Goal: Task Accomplishment & Management: Manage account settings

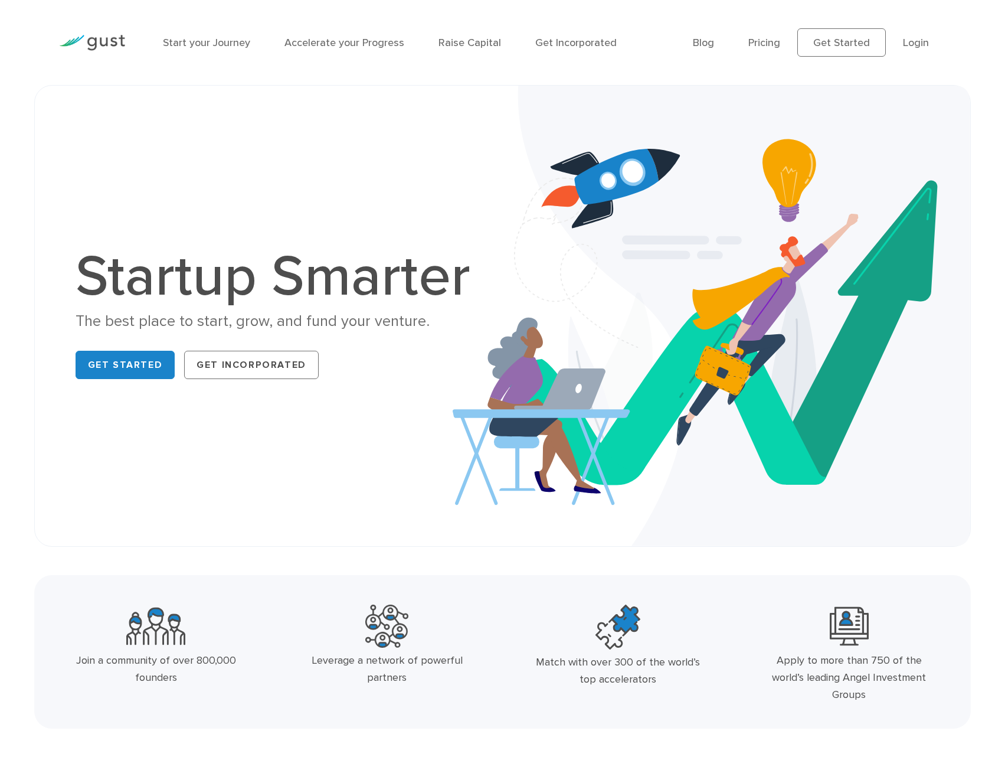
click at [907, 37] on link "Login" at bounding box center [916, 43] width 26 height 12
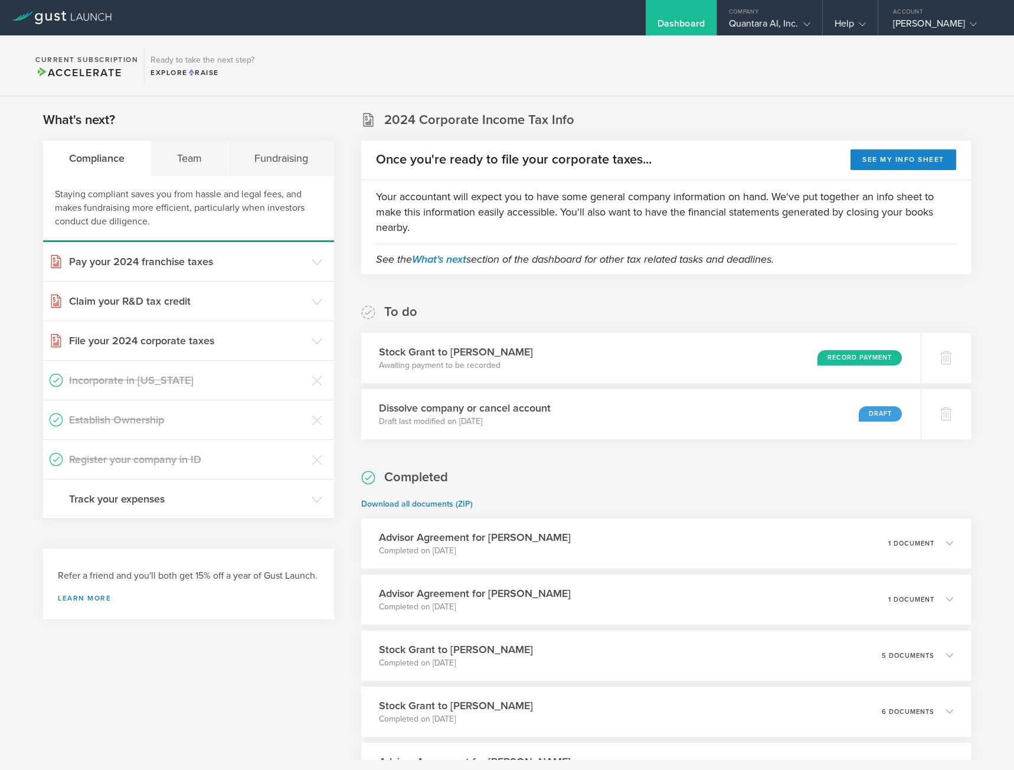
click at [186, 139] on section "What's next? Compliance Team Fundraising Staying compliant saves you from hassl…" at bounding box center [188, 315] width 291 height 408
click at [206, 156] on div "Team" at bounding box center [189, 158] width 77 height 35
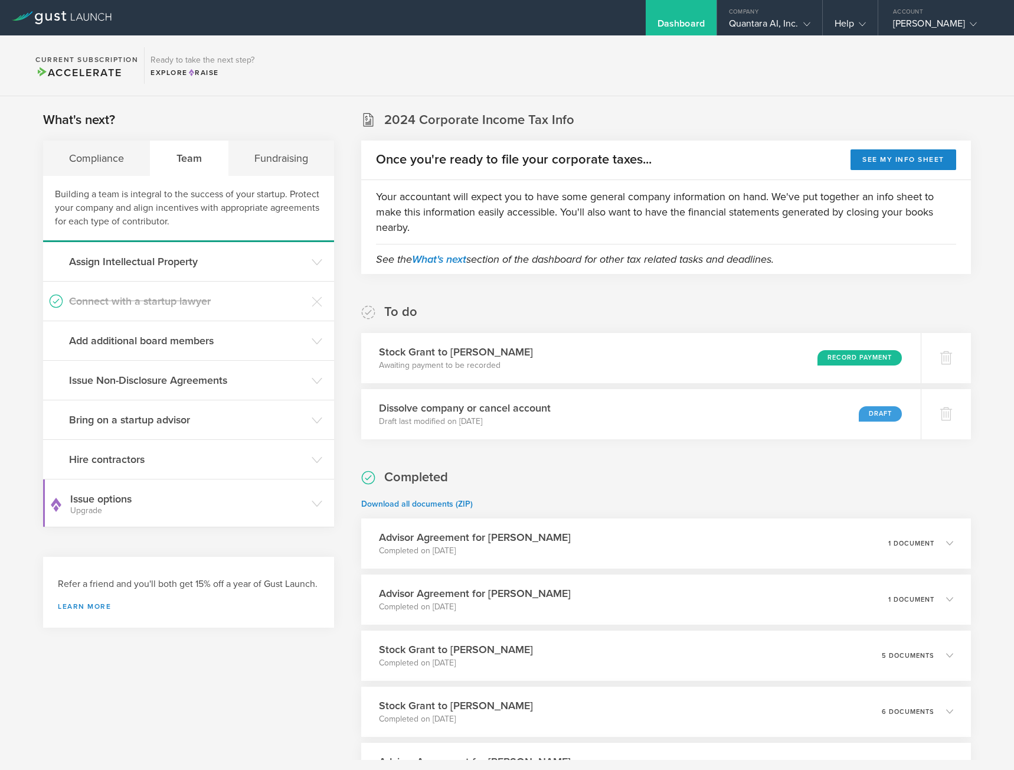
click at [177, 420] on h3 "Bring on a startup advisor" at bounding box center [187, 419] width 237 height 15
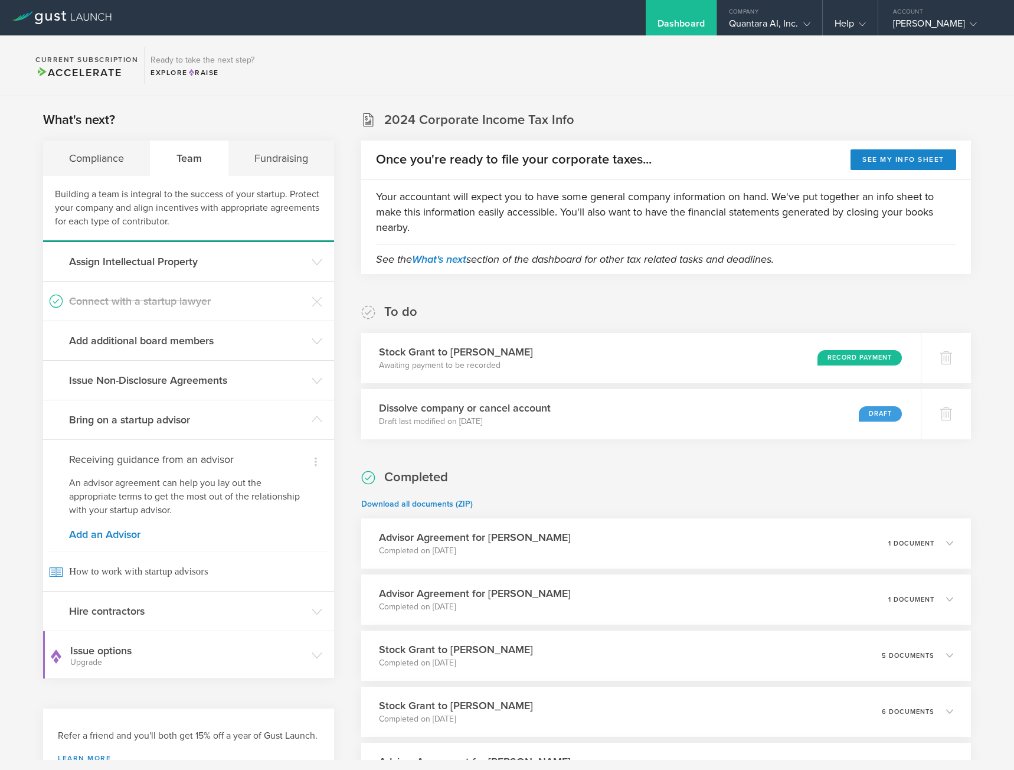
click at [131, 529] on link "Add an Advisor" at bounding box center [188, 534] width 239 height 11
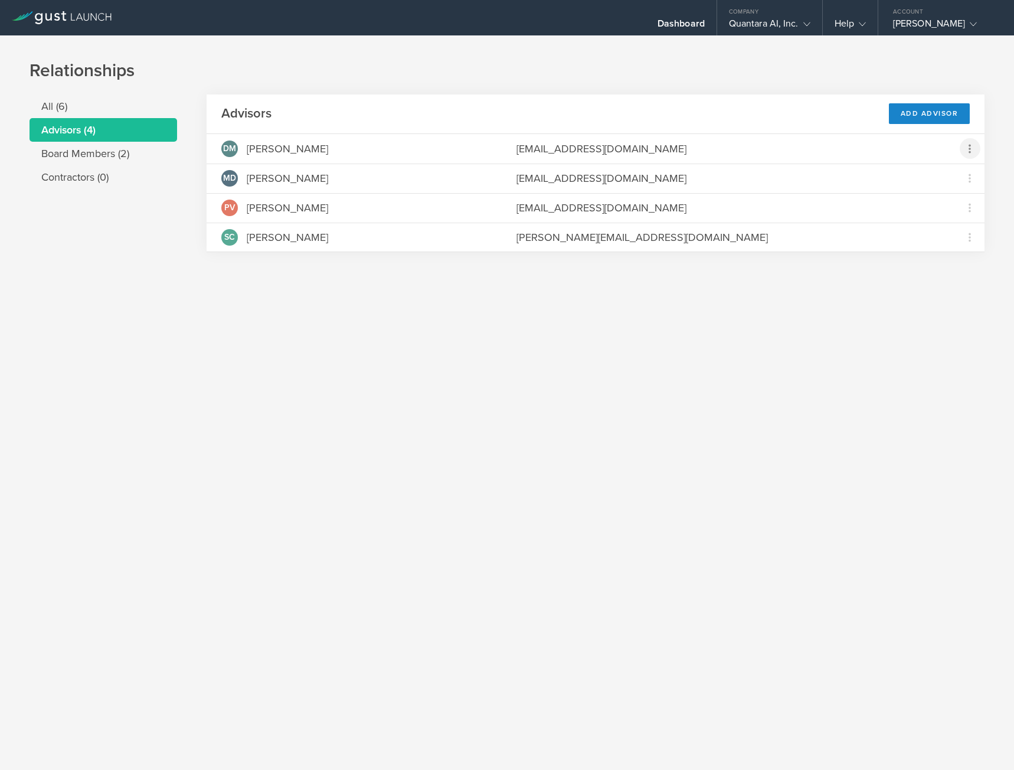
click at [976, 155] on icon at bounding box center [970, 149] width 14 height 14
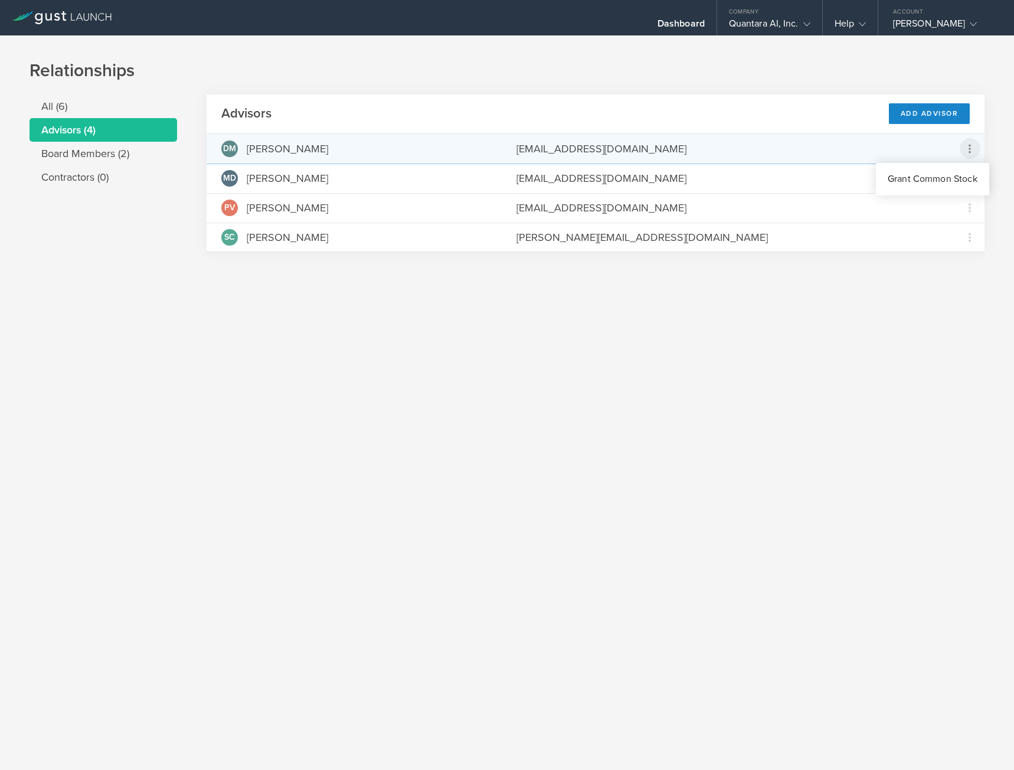
click at [925, 316] on md-backdrop at bounding box center [507, 385] width 1014 height 770
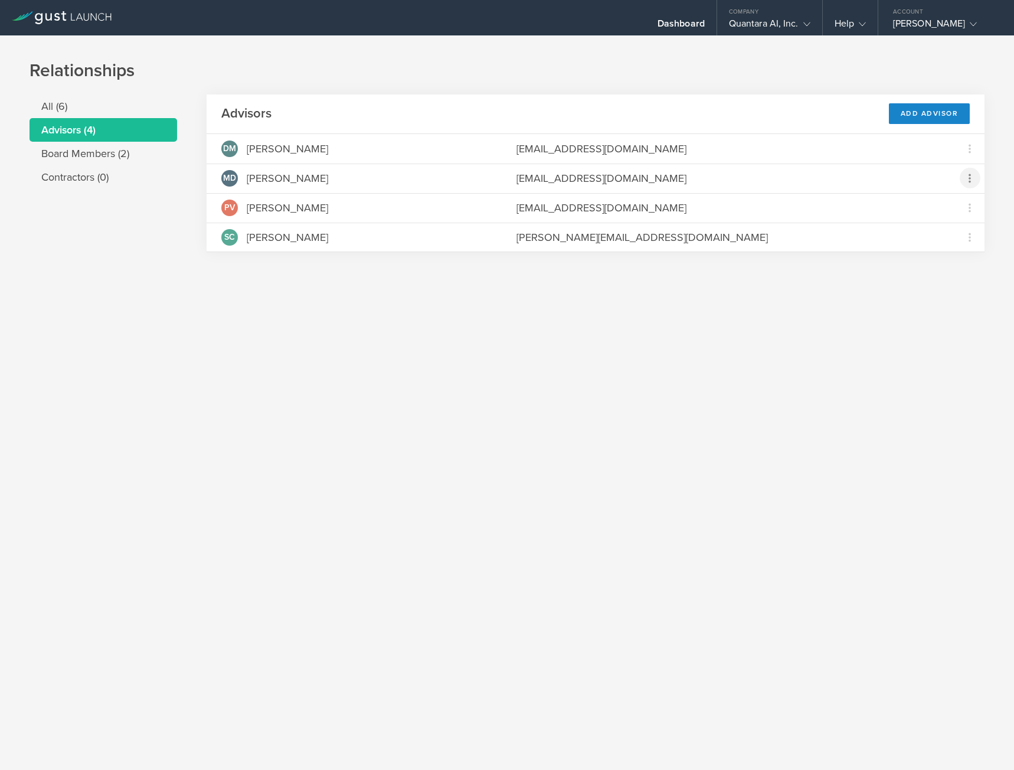
click at [967, 184] on icon at bounding box center [970, 178] width 14 height 14
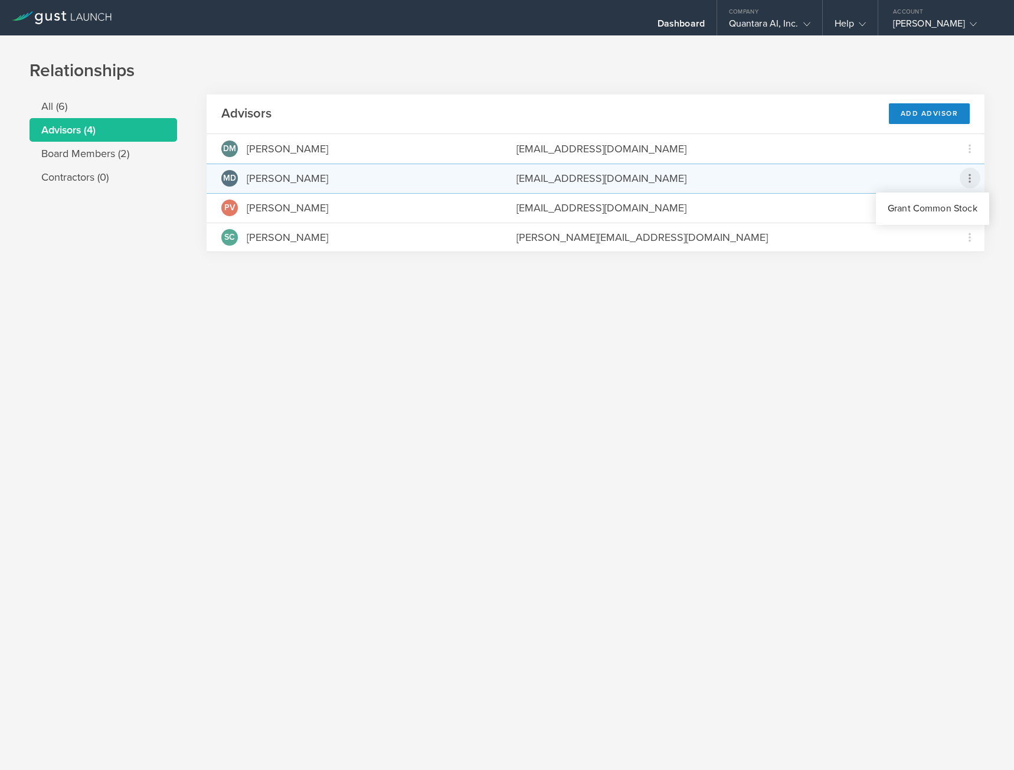
click at [942, 329] on md-backdrop at bounding box center [507, 385] width 1014 height 770
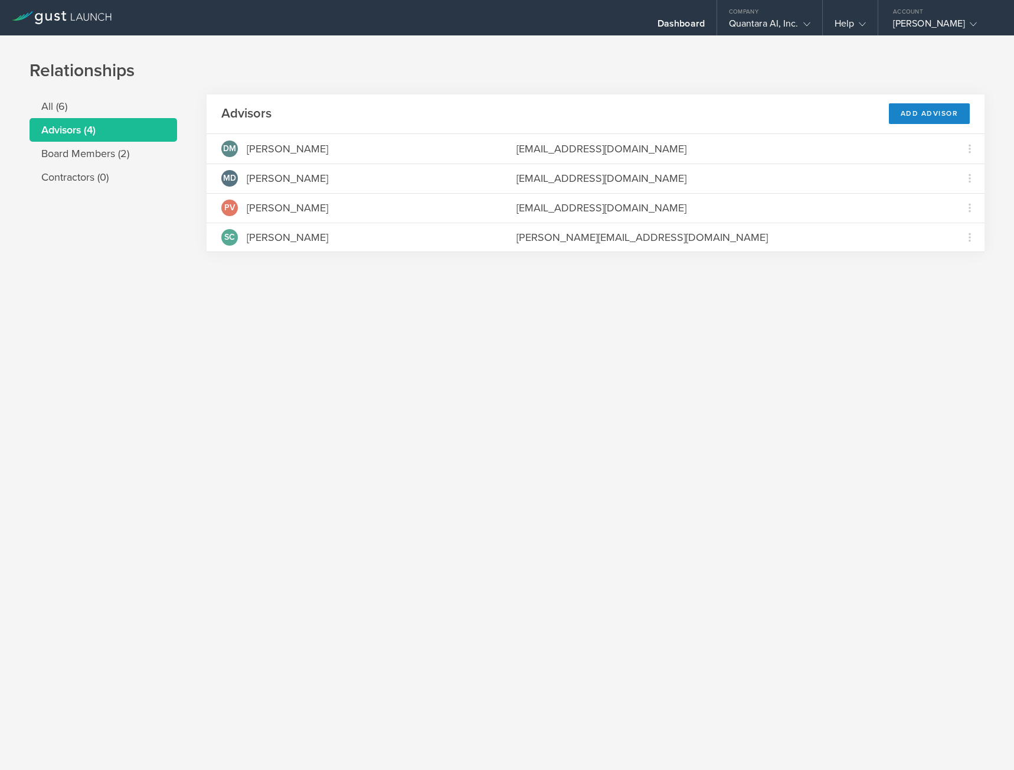
click at [266, 141] on div "David McCauley" at bounding box center [287, 148] width 81 height 15
click at [264, 148] on div "David McCauley" at bounding box center [287, 148] width 81 height 15
click at [76, 153] on li "Board Members (2)" at bounding box center [104, 154] width 148 height 24
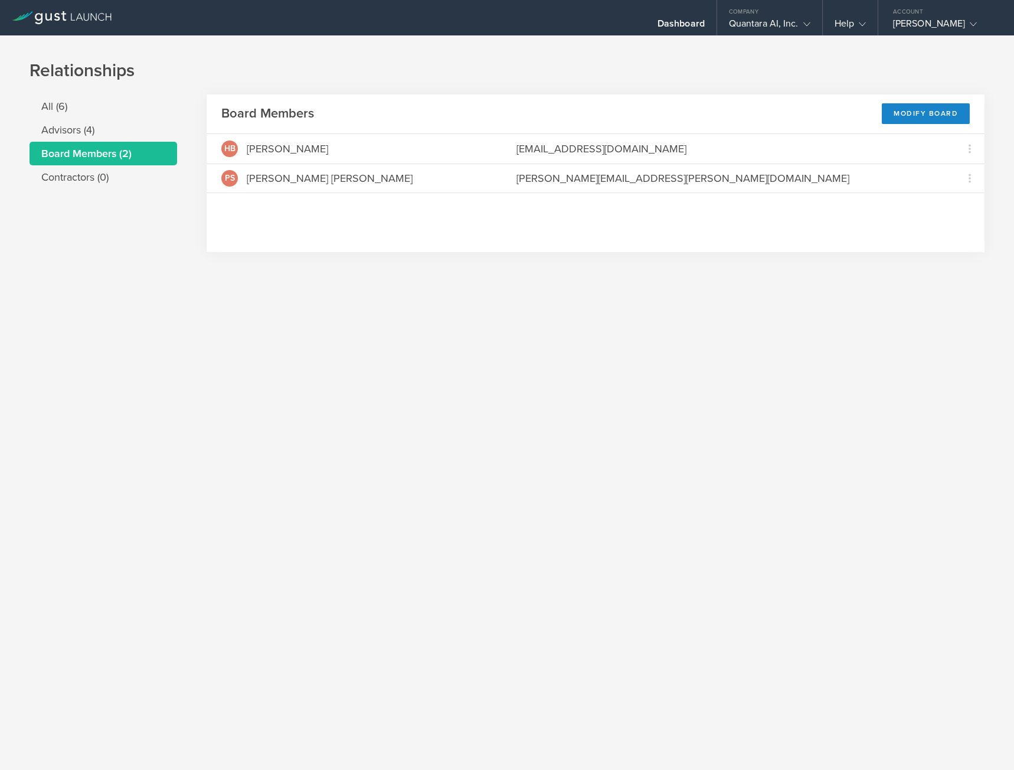
click at [84, 128] on li "Advisors (4)" at bounding box center [104, 130] width 148 height 24
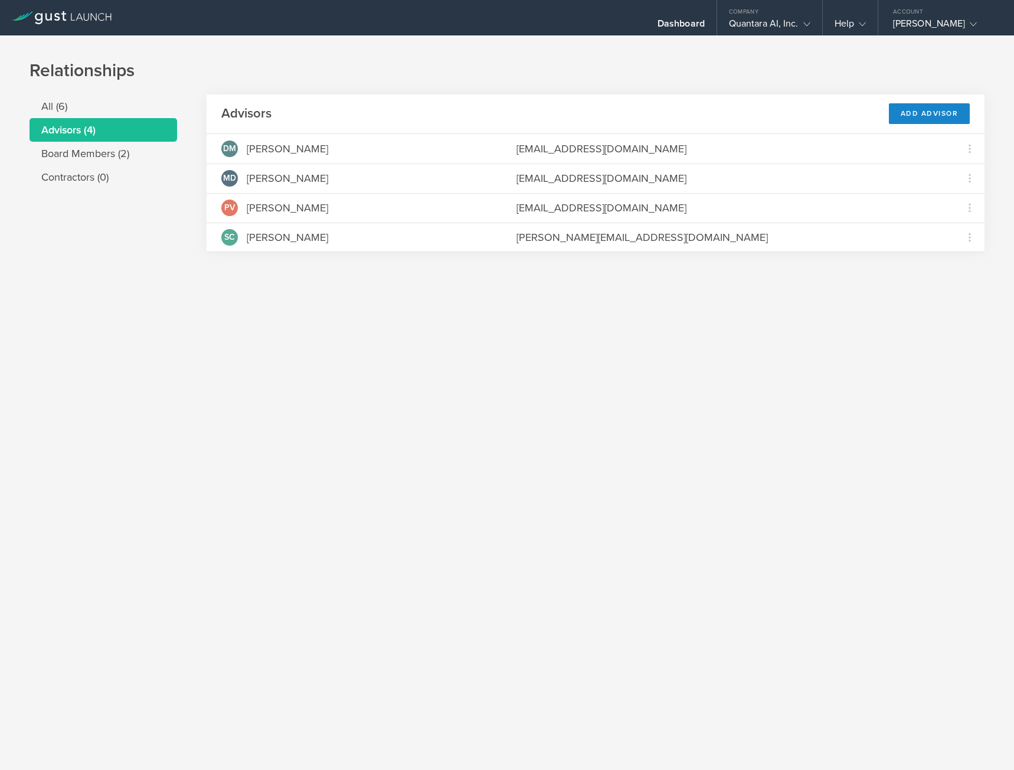
click at [879, 107] on header "Advisors Add Advisor" at bounding box center [596, 114] width 778 height 40
drag, startPoint x: 898, startPoint y: 121, endPoint x: 909, endPoint y: 119, distance: 10.9
click at [906, 120] on div "Add Advisor" at bounding box center [929, 113] width 81 height 21
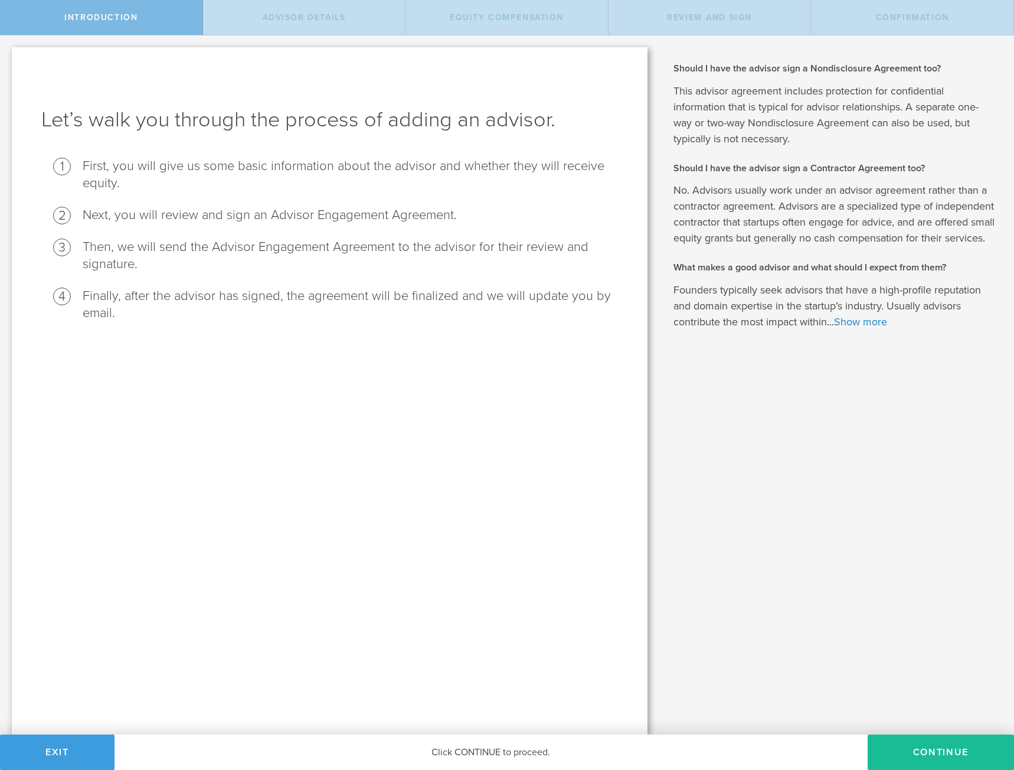
click at [936, 744] on button "Continue" at bounding box center [941, 751] width 146 height 35
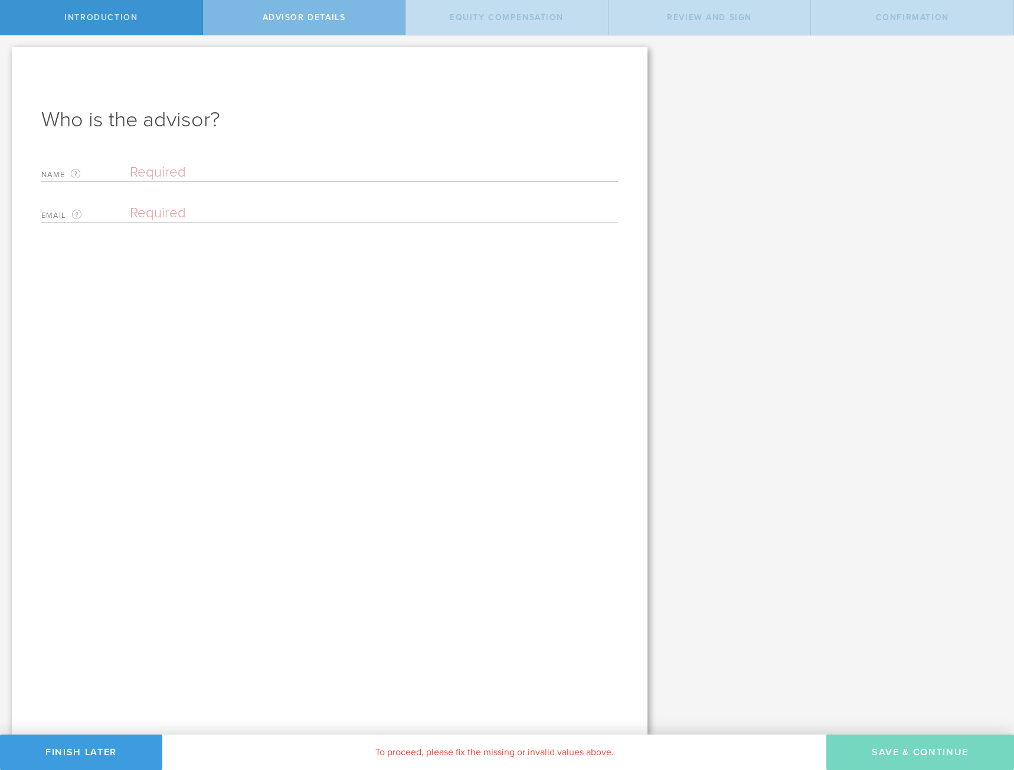
click at [110, 21] on span "Introduction" at bounding box center [100, 17] width 73 height 10
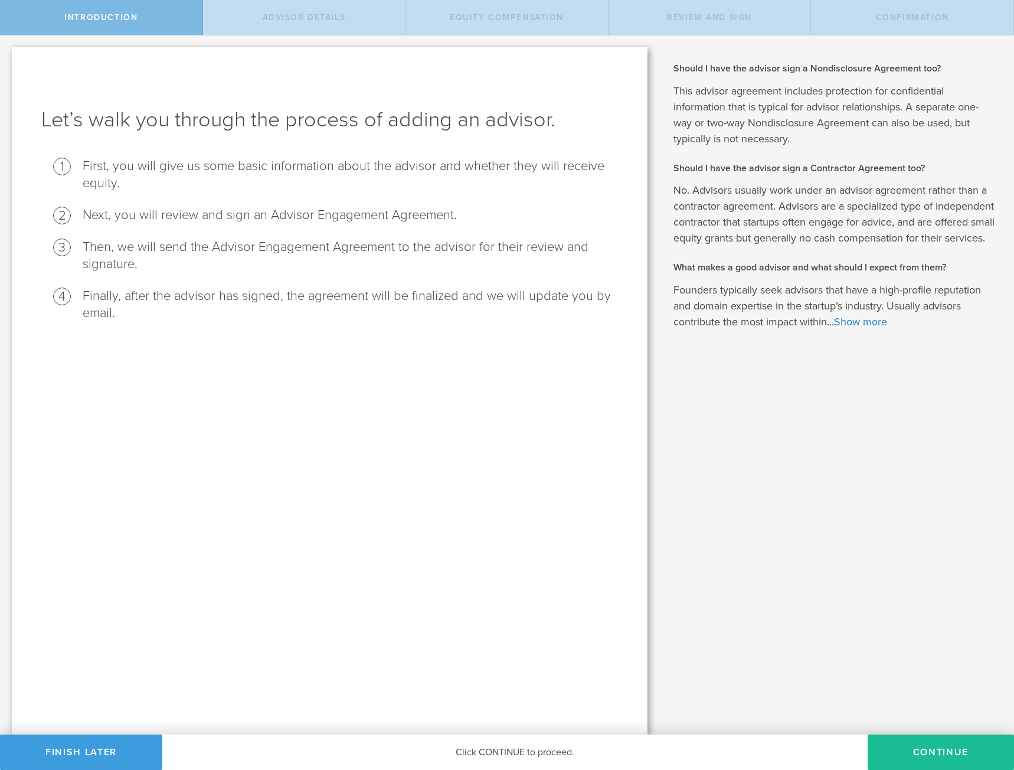
click at [910, 733] on div "Should I have the advisor sign a Nondisclosure Agreement too? This advisor agre…" at bounding box center [836, 384] width 355 height 699
click at [917, 741] on button "Continue" at bounding box center [941, 751] width 146 height 35
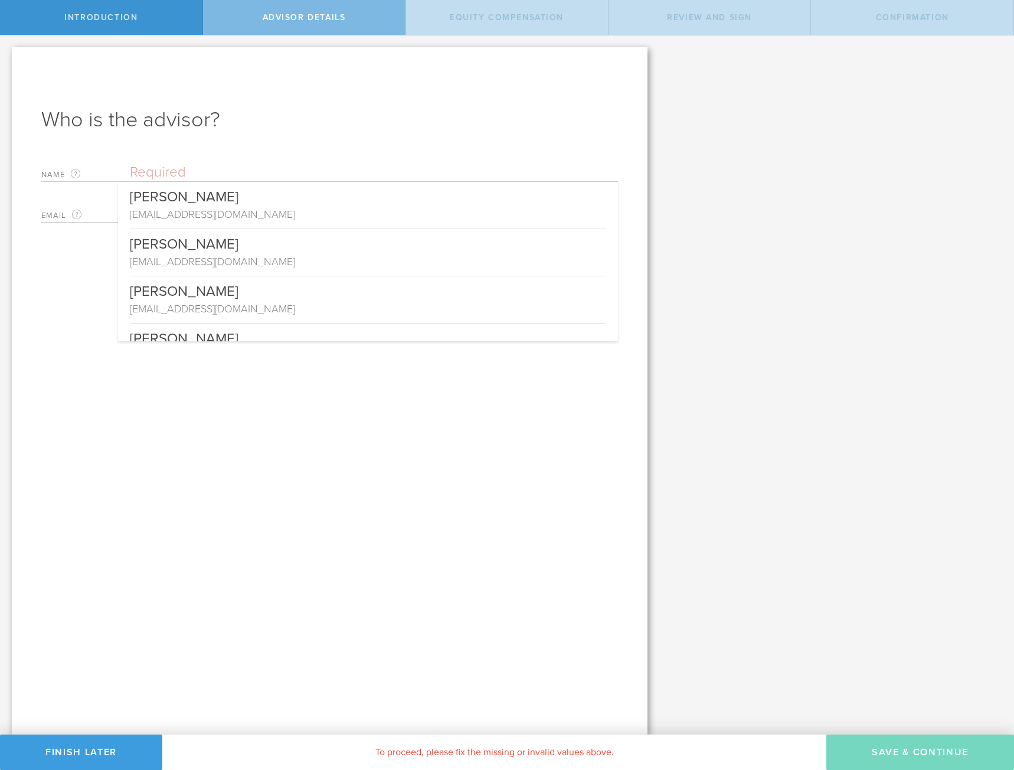
click at [191, 181] on input "text" at bounding box center [374, 173] width 488 height 18
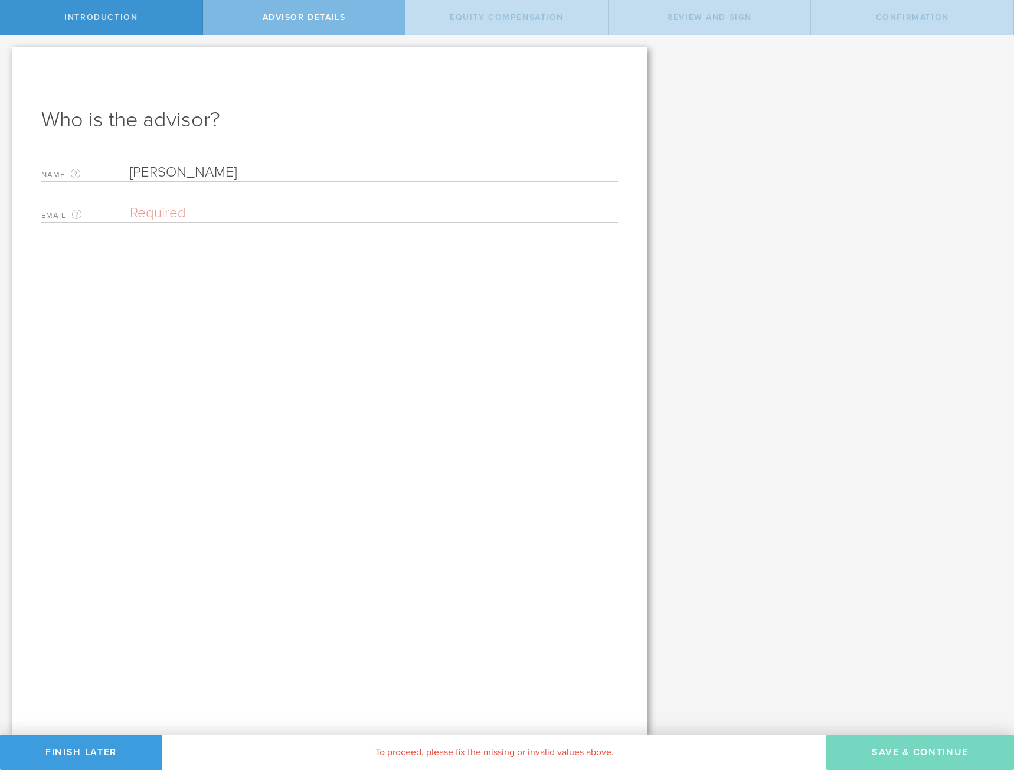
type input "Karun Sudhir Malik"
click at [214, 217] on input "email" at bounding box center [371, 213] width 482 height 18
paste input "karunmaliks@gmail.com"
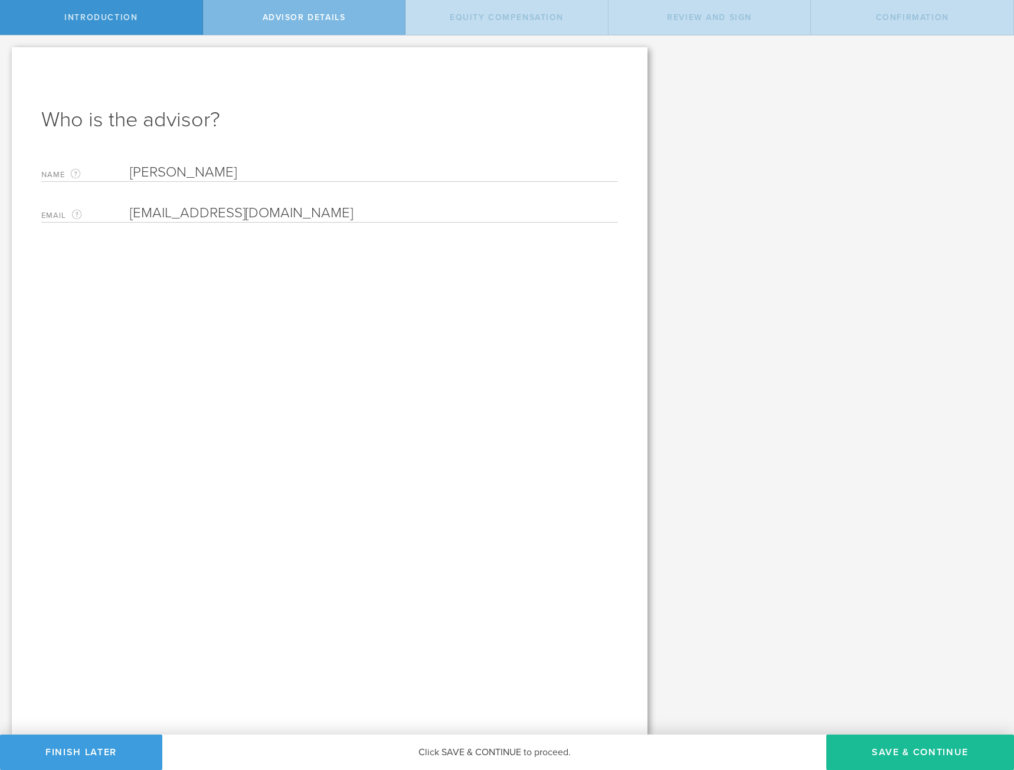
type input "karunmaliks@gmail.com"
click at [869, 742] on button "Save & Continue" at bounding box center [920, 751] width 188 height 35
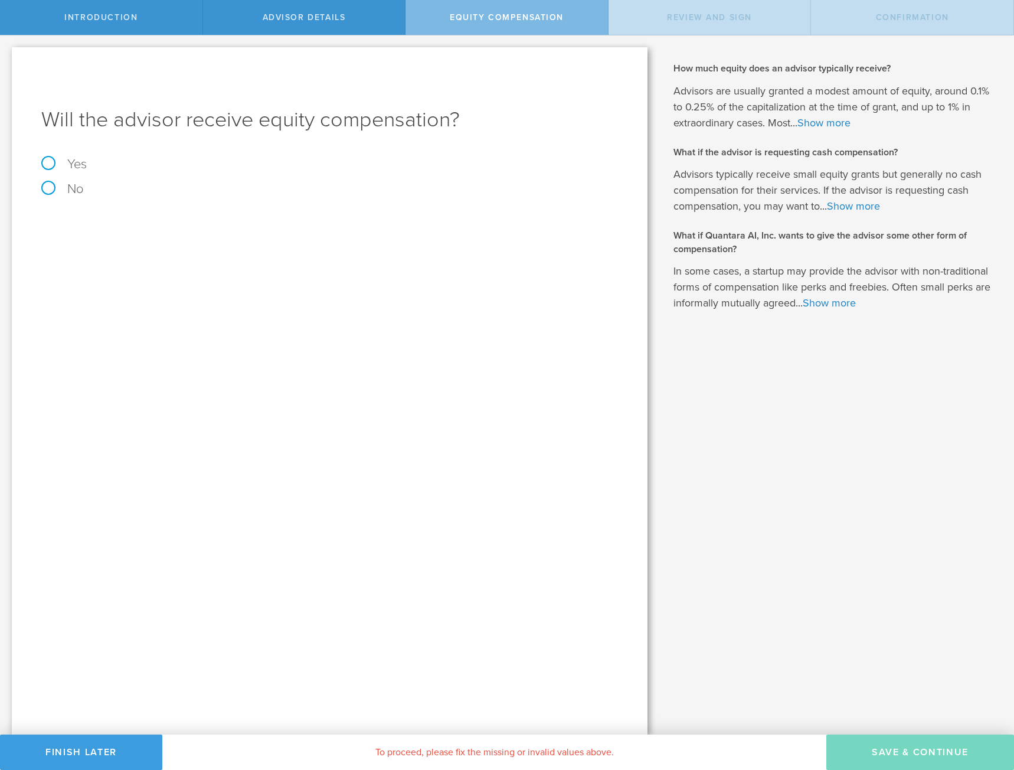
click at [49, 164] on label "Yes" at bounding box center [329, 164] width 577 height 13
click at [8, 54] on input "Yes" at bounding box center [4, 44] width 8 height 19
radio input "true"
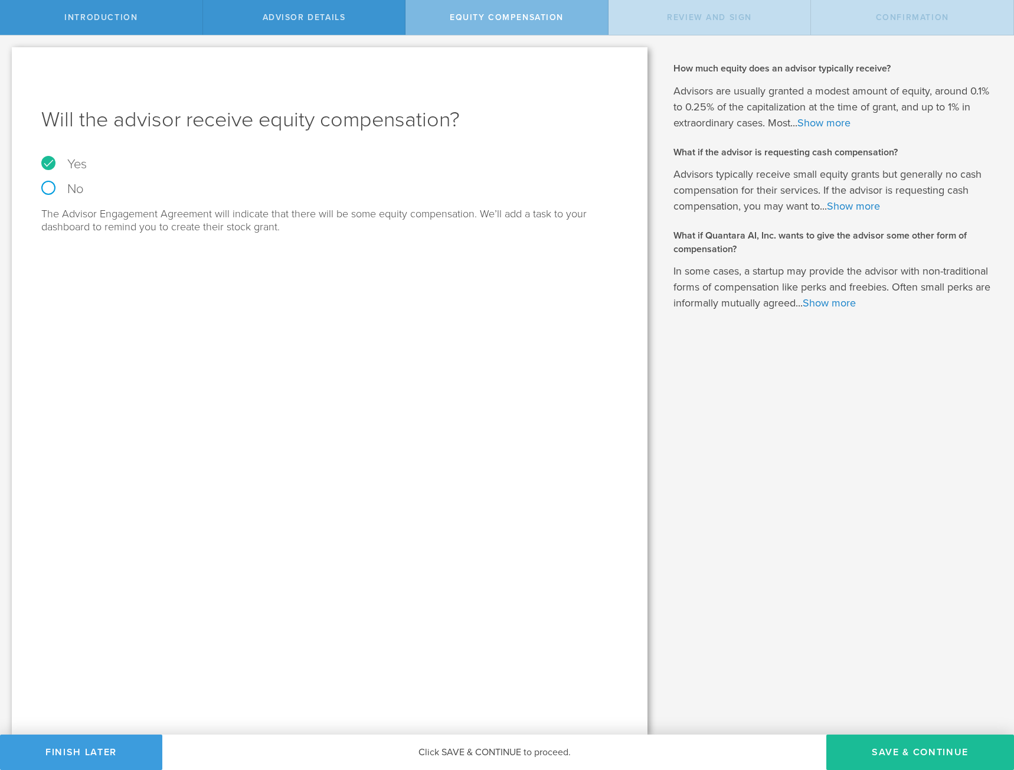
click at [873, 754] on button "Save & Continue" at bounding box center [920, 751] width 188 height 35
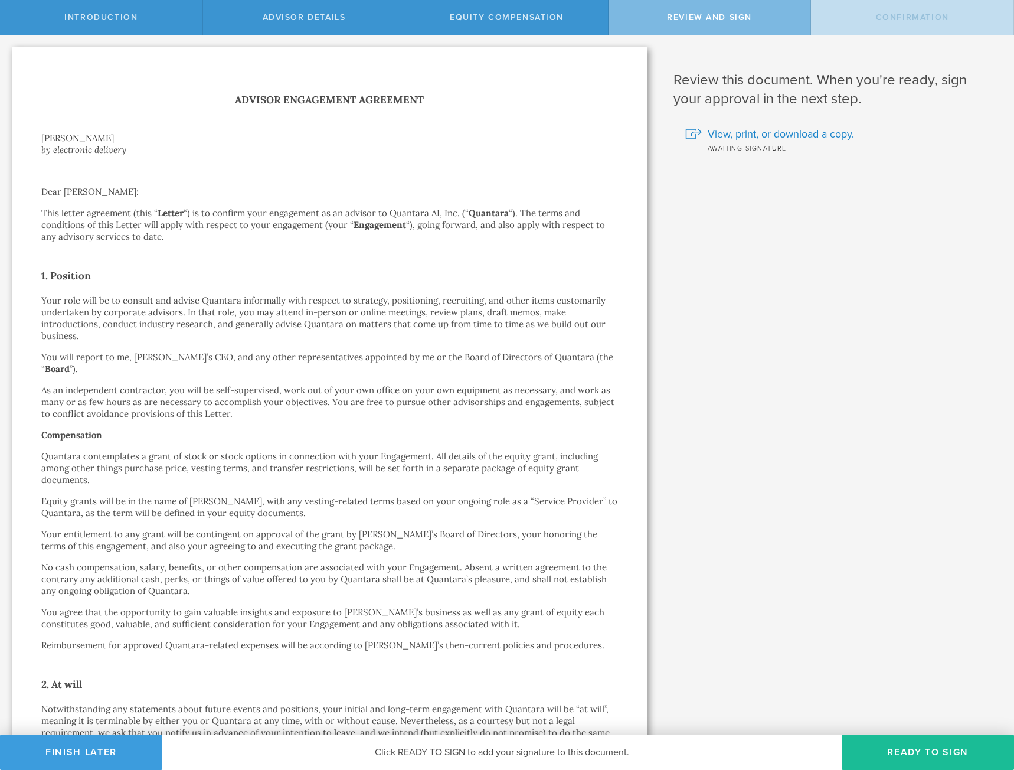
click at [806, 135] on span "View, print, or download a copy." at bounding box center [781, 133] width 146 height 15
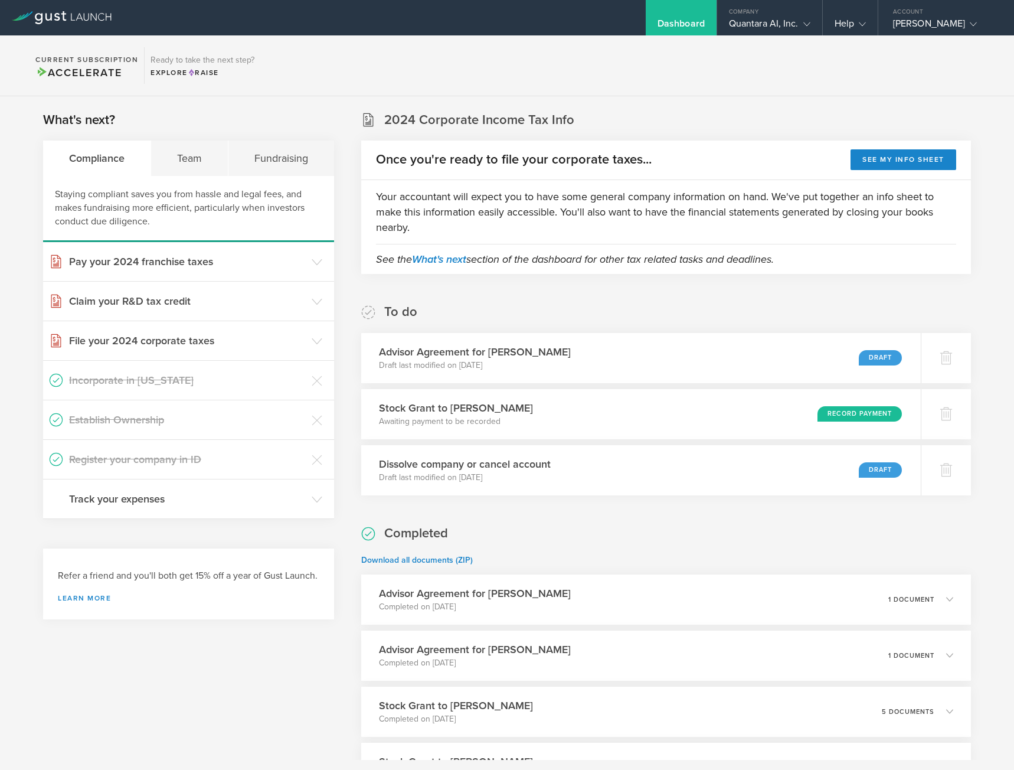
scroll to position [118, 0]
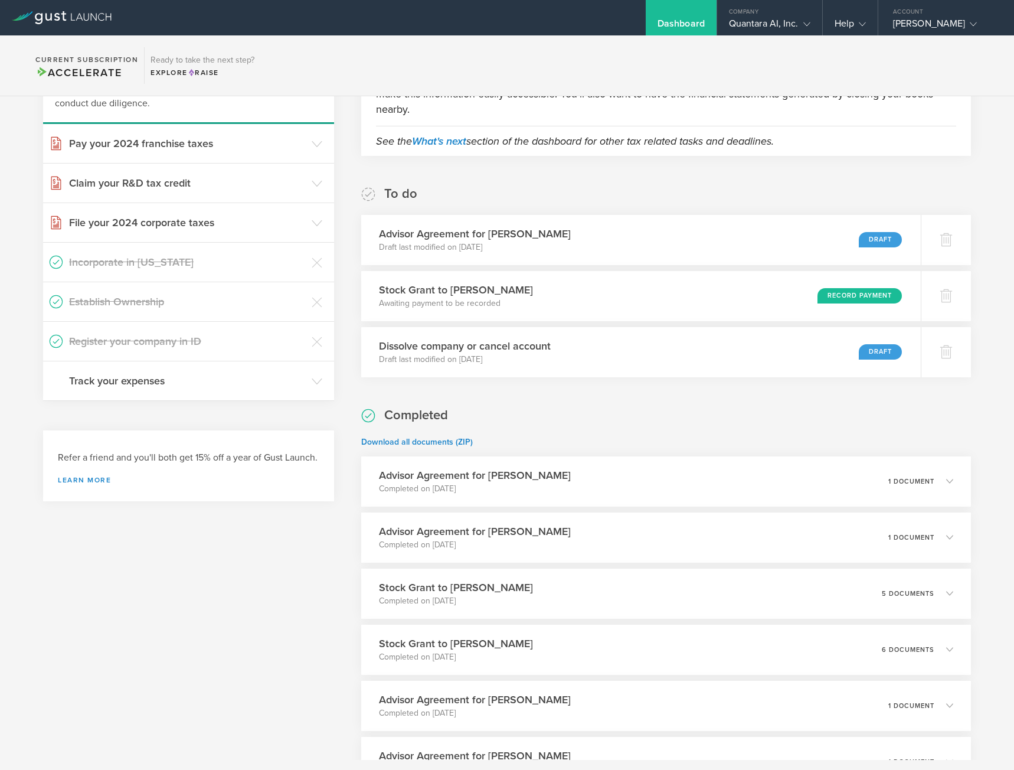
click at [945, 543] on icon at bounding box center [944, 537] width 19 height 11
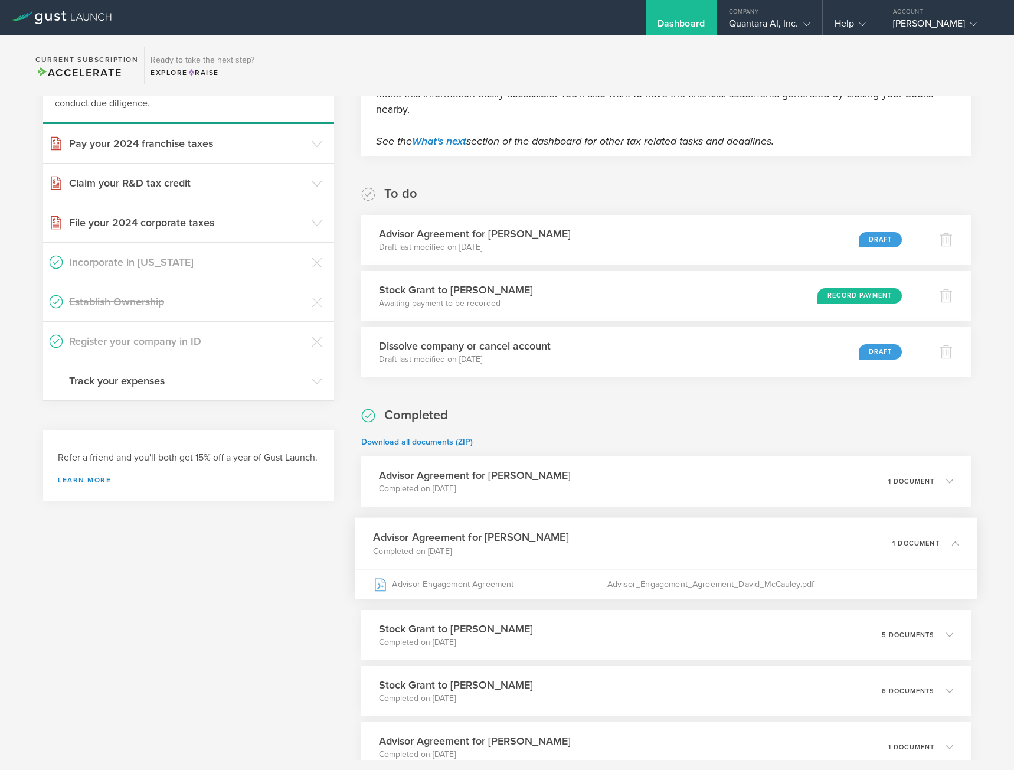
click at [548, 590] on div "Advisor Engagement Agreement" at bounding box center [491, 584] width 234 height 30
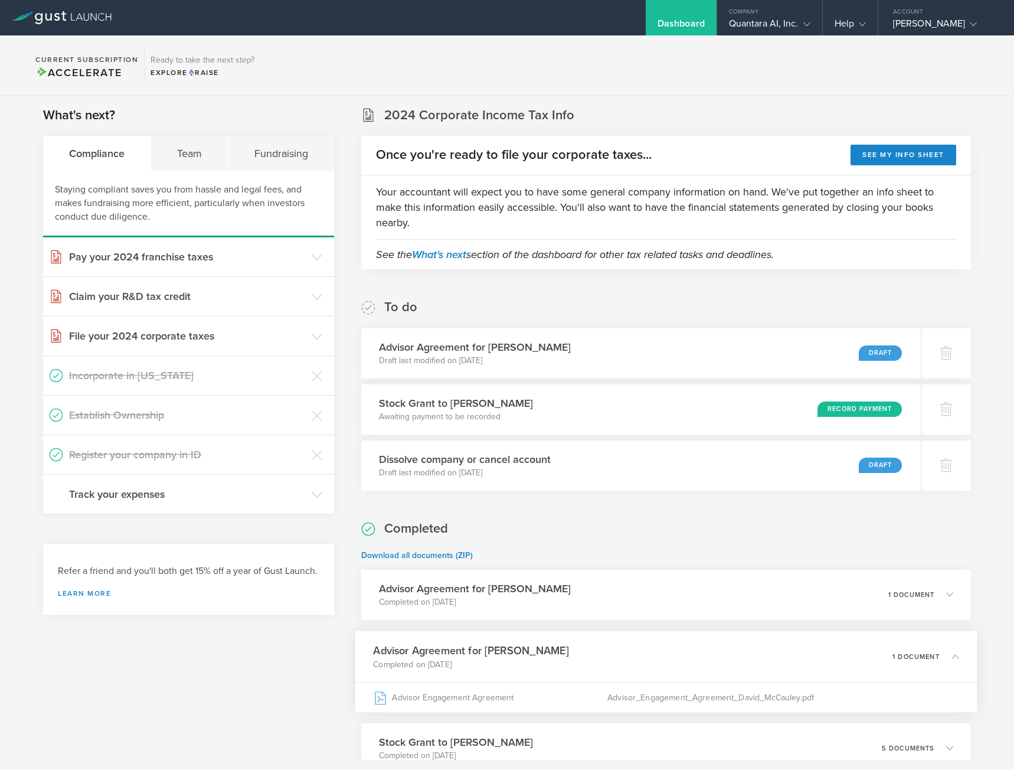
scroll to position [0, 0]
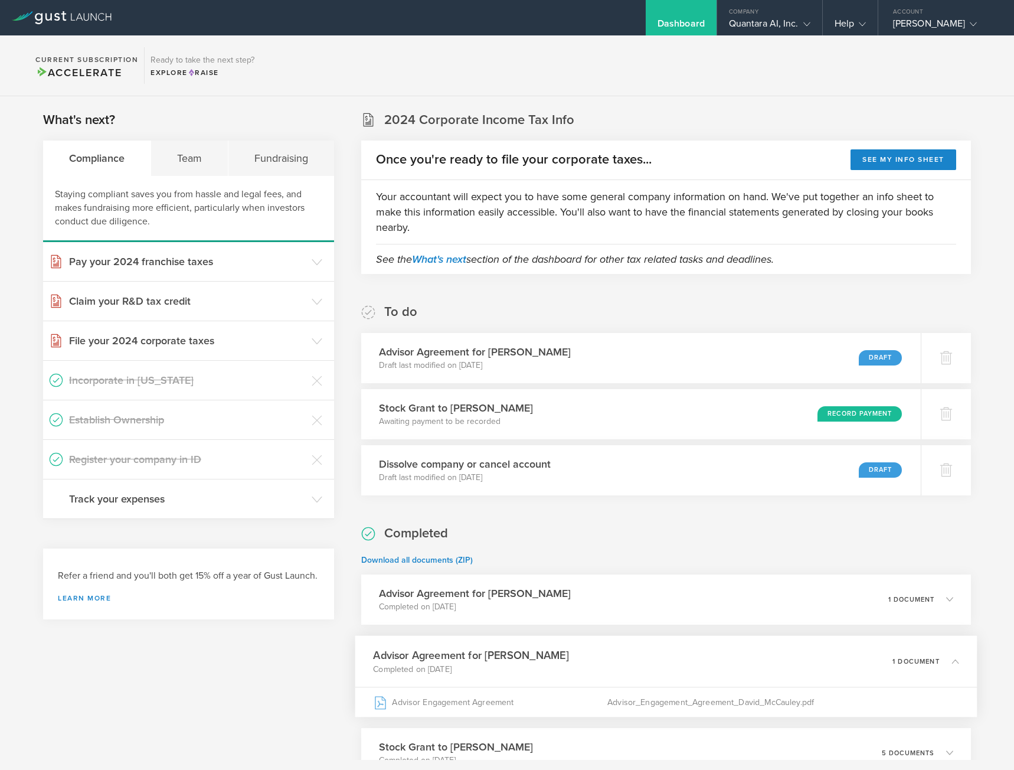
click at [802, 23] on gust-icon at bounding box center [805, 24] width 12 height 12
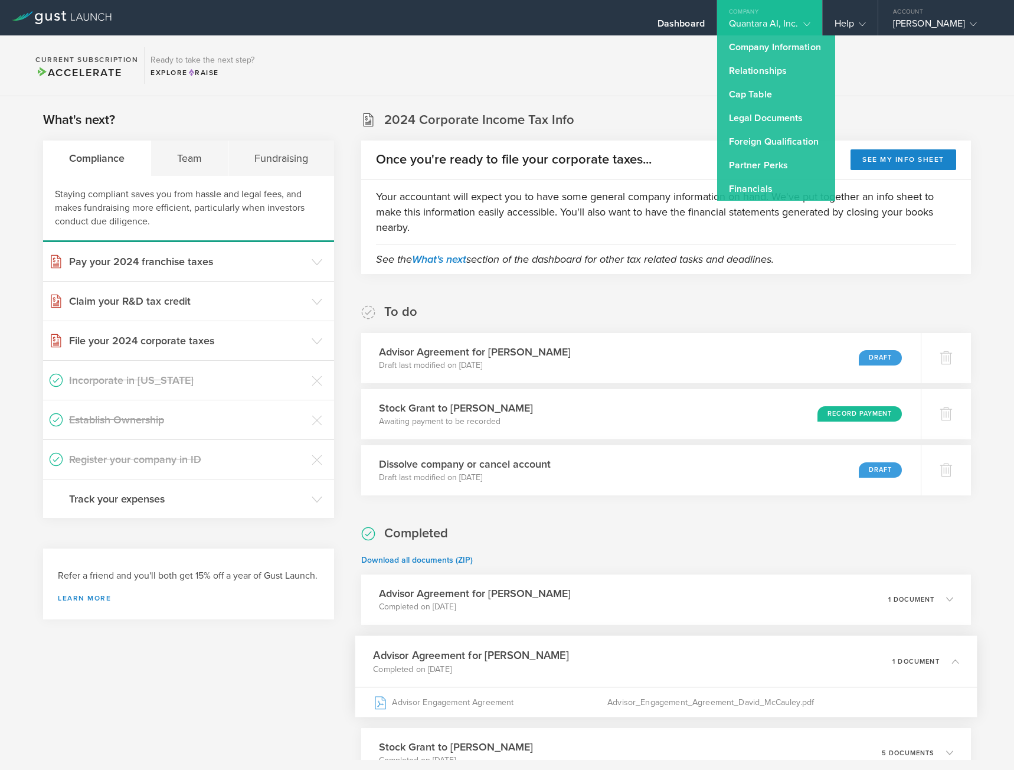
click at [756, 87] on link "Cap Table" at bounding box center [776, 95] width 118 height 24
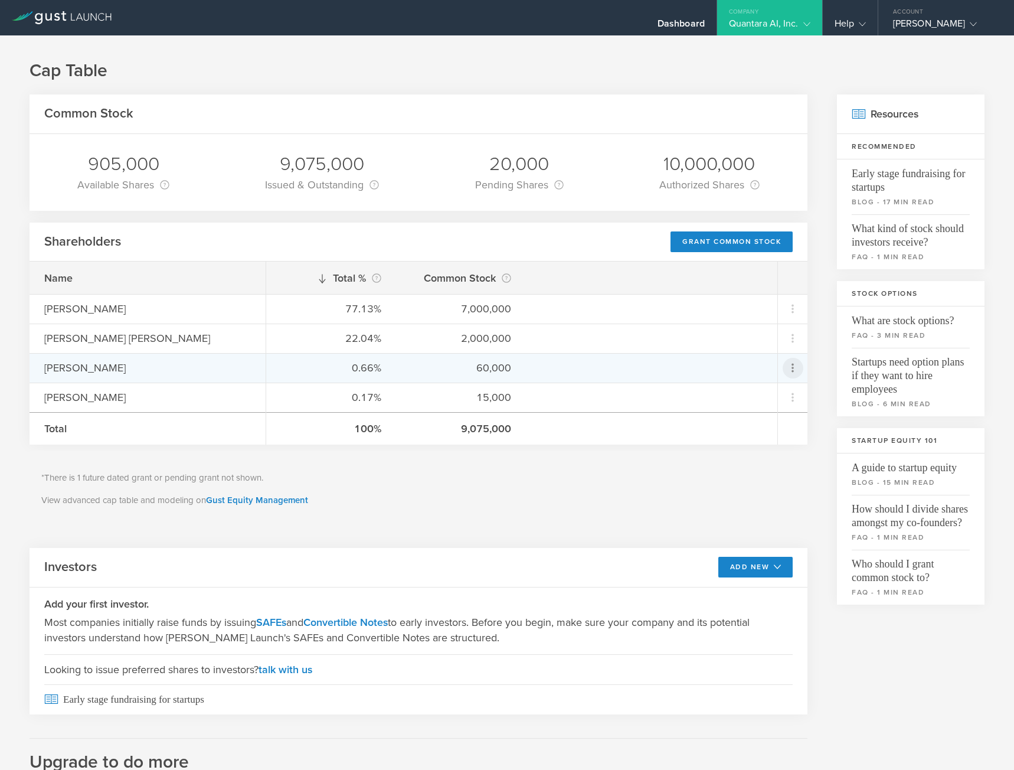
click at [792, 370] on icon at bounding box center [793, 368] width 21 height 21
click at [636, 496] on md-backdrop at bounding box center [507, 385] width 1014 height 770
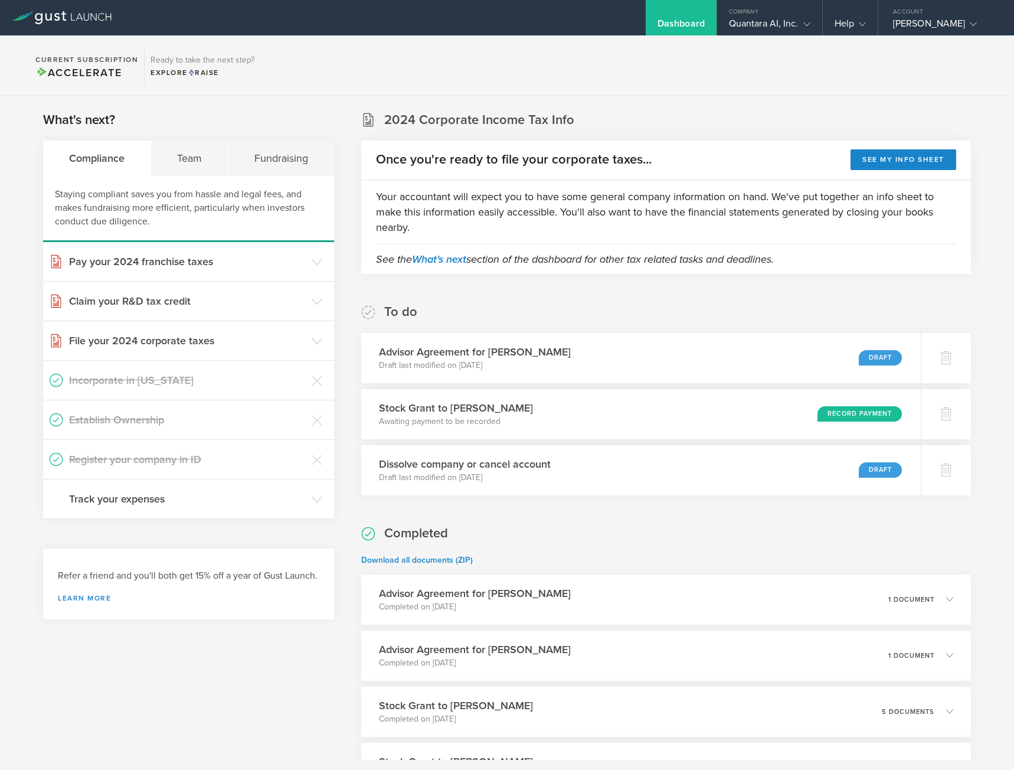
click at [539, 708] on div "Stock Grant to Steven Caporale Completed on Jun 7, 2024 5 documents" at bounding box center [666, 712] width 610 height 50
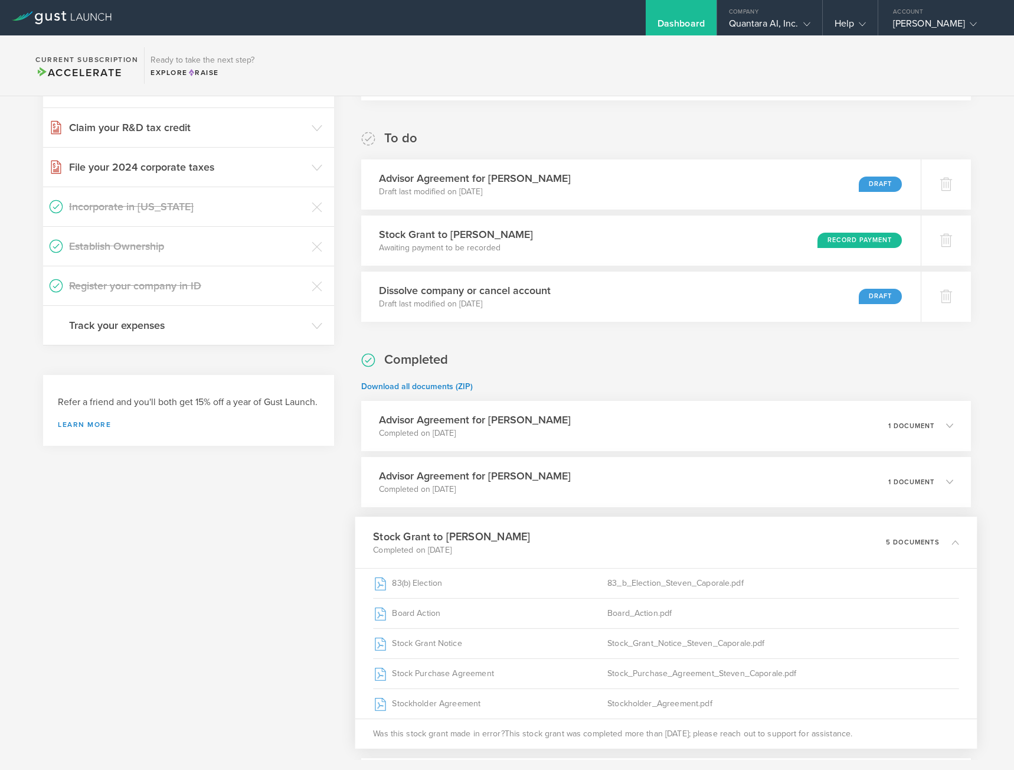
scroll to position [354, 0]
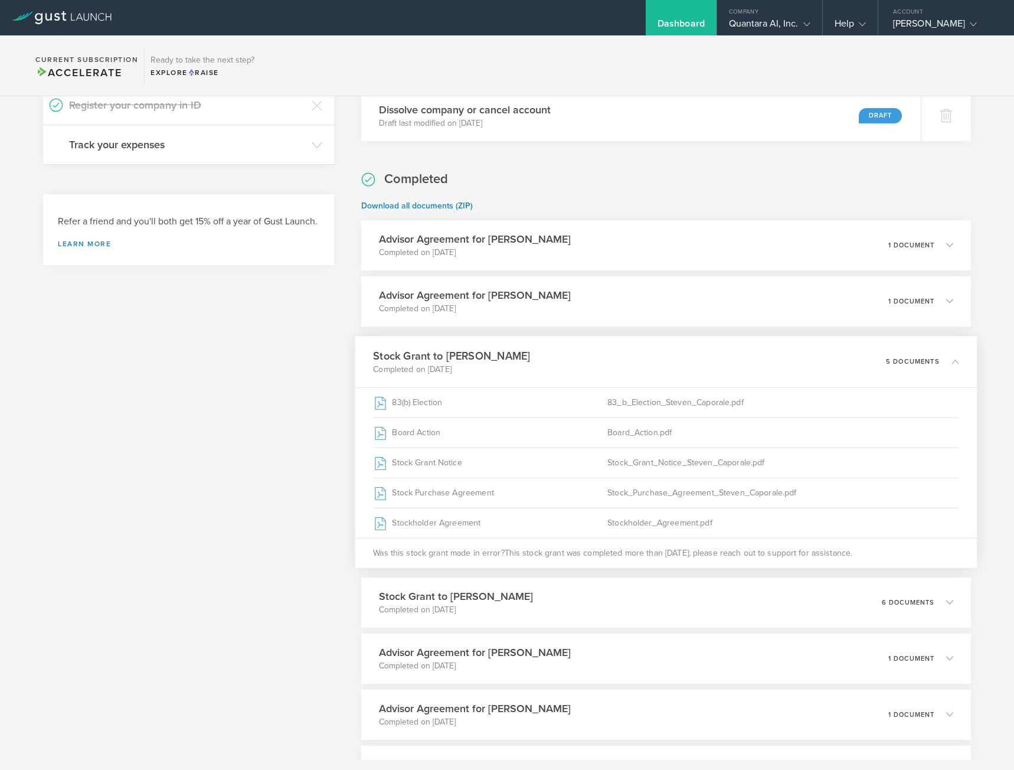
click at [428, 523] on div "Stockholder Agreement" at bounding box center [491, 523] width 234 height 30
click at [429, 456] on div "Stock Grant Notice" at bounding box center [491, 462] width 234 height 30
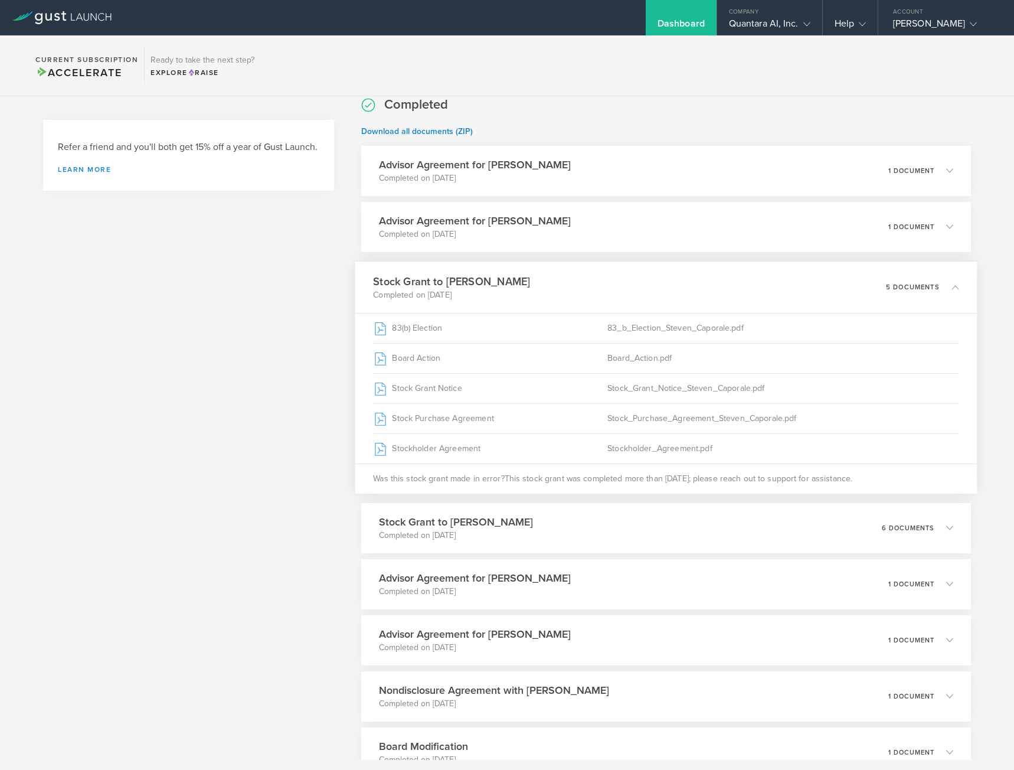
scroll to position [531, 0]
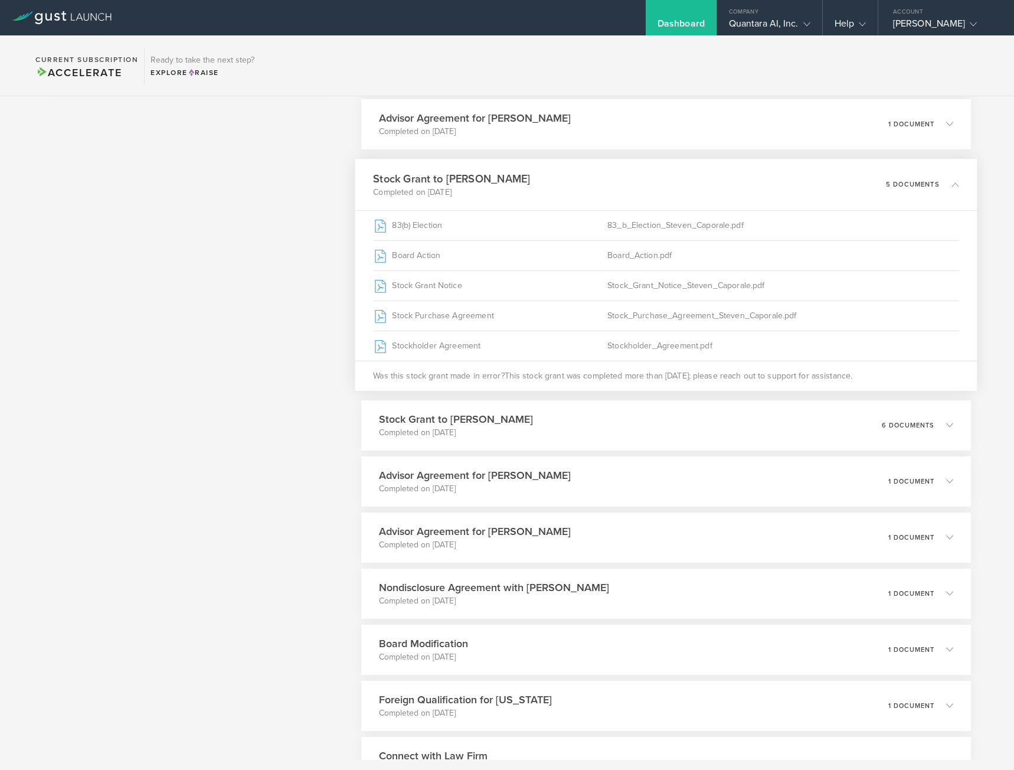
click at [481, 421] on h3 "Stock Grant to [PERSON_NAME]" at bounding box center [456, 418] width 154 height 15
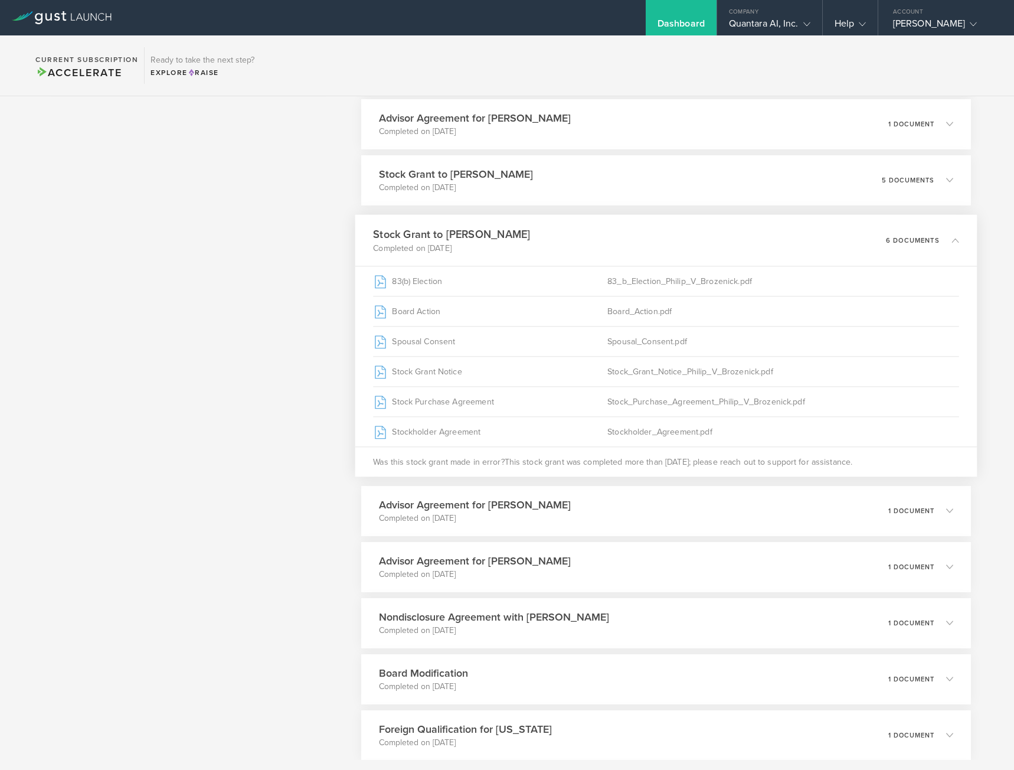
click at [405, 375] on div "Stock Grant Notice" at bounding box center [491, 372] width 234 height 30
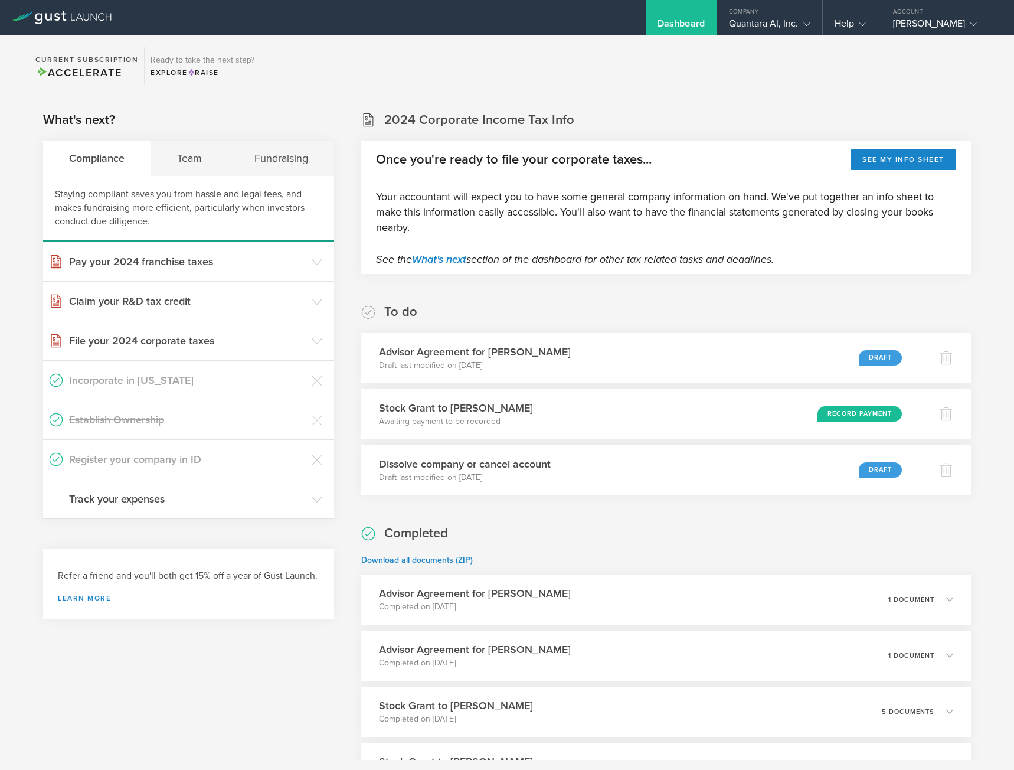
click at [192, 165] on div "Team" at bounding box center [189, 158] width 77 height 35
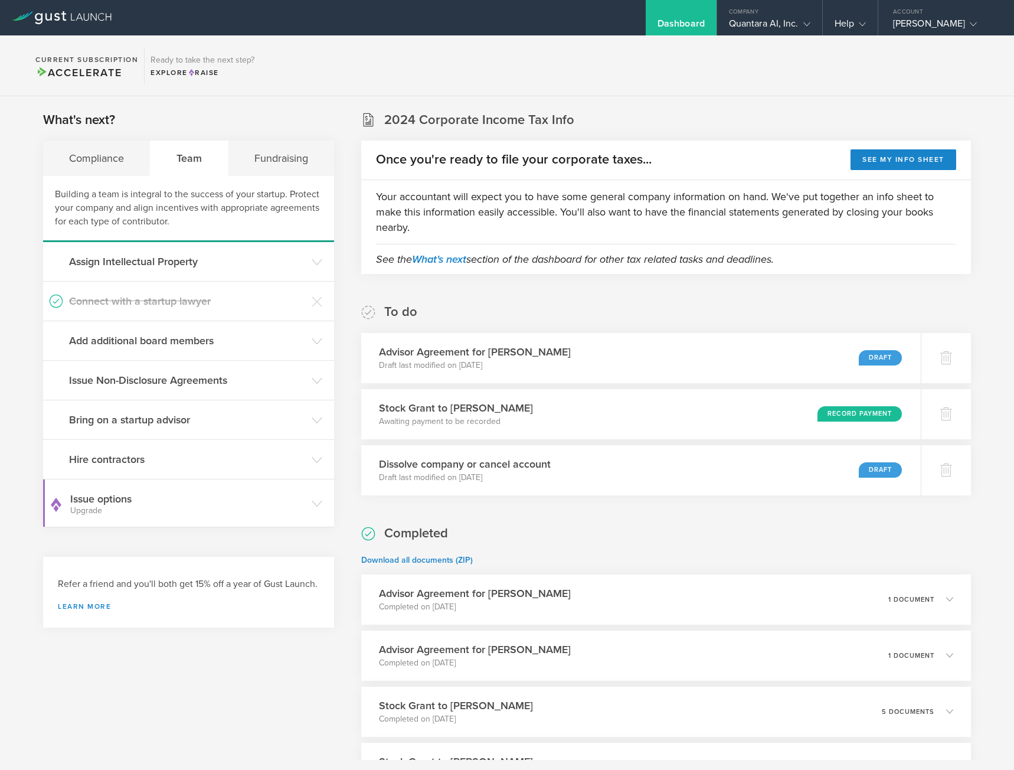
click at [278, 165] on div "Fundraising" at bounding box center [281, 158] width 106 height 35
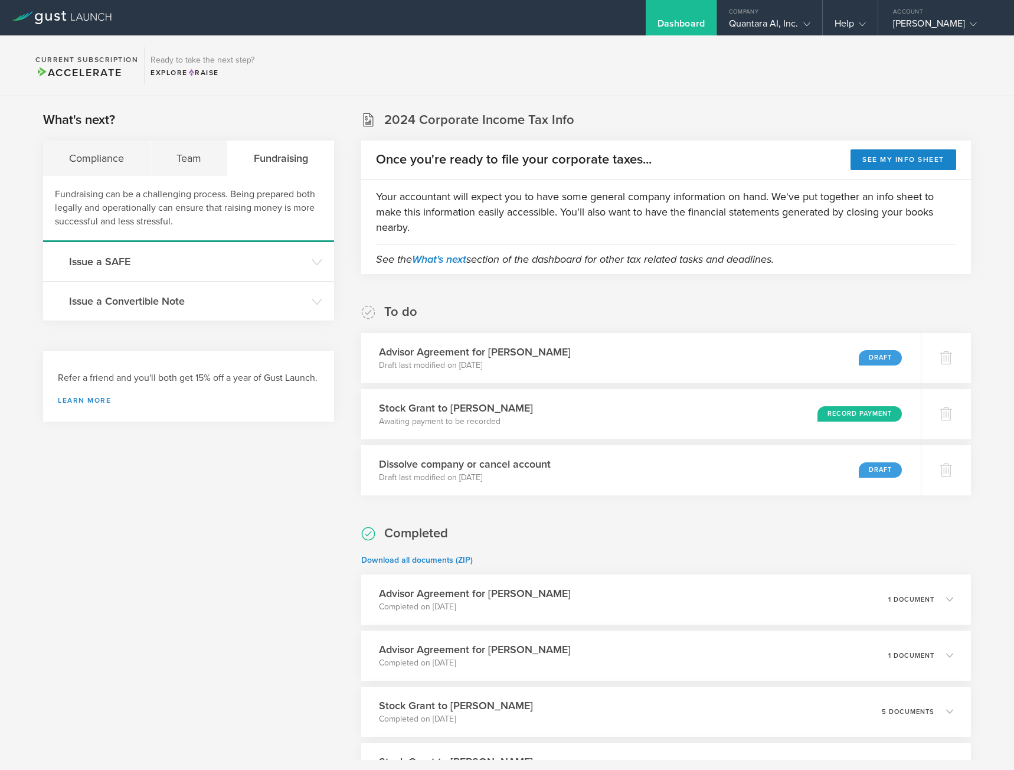
click at [184, 156] on div "Team" at bounding box center [189, 158] width 77 height 35
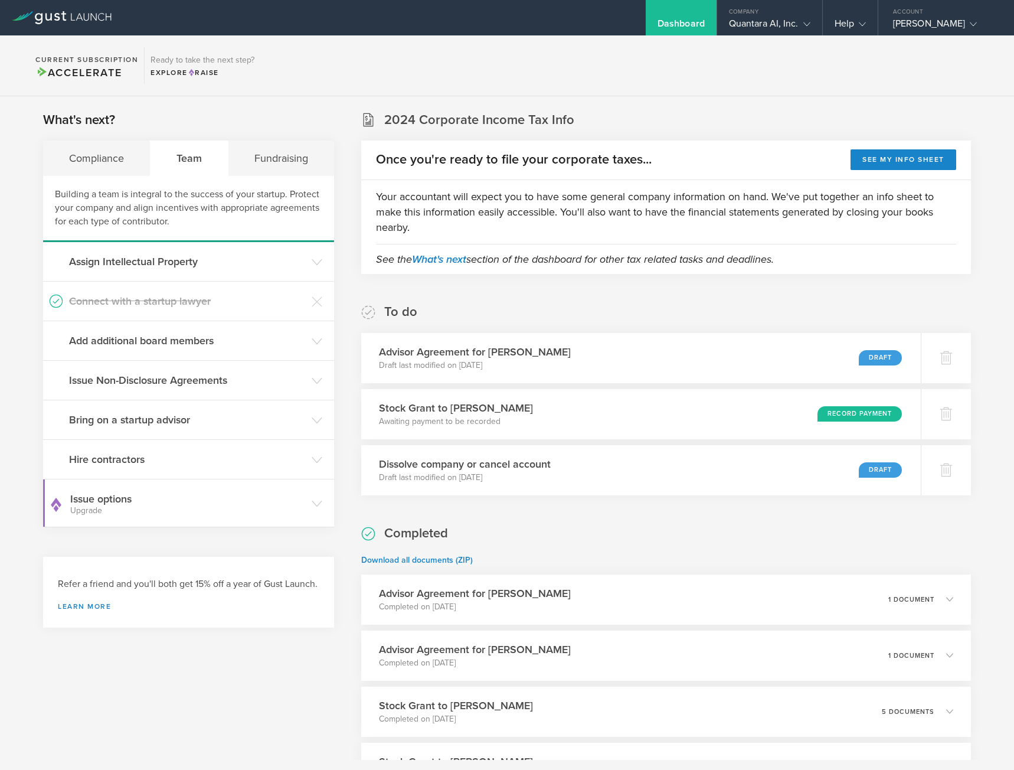
click at [316, 508] on icon at bounding box center [317, 503] width 11 height 11
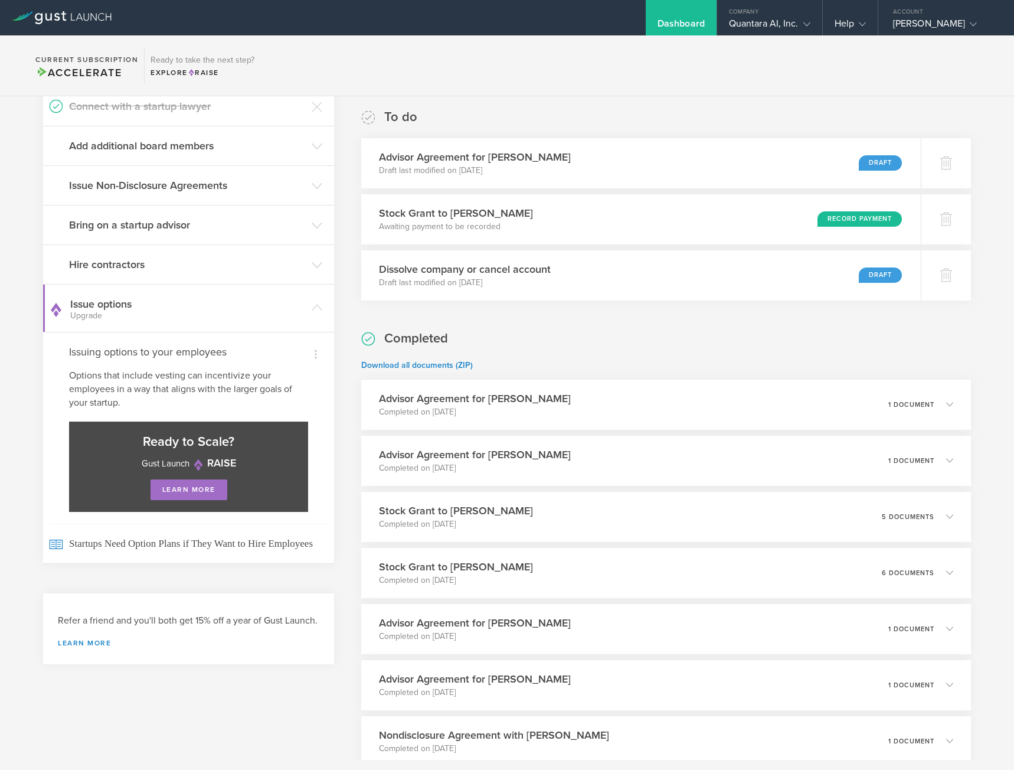
scroll to position [59, 0]
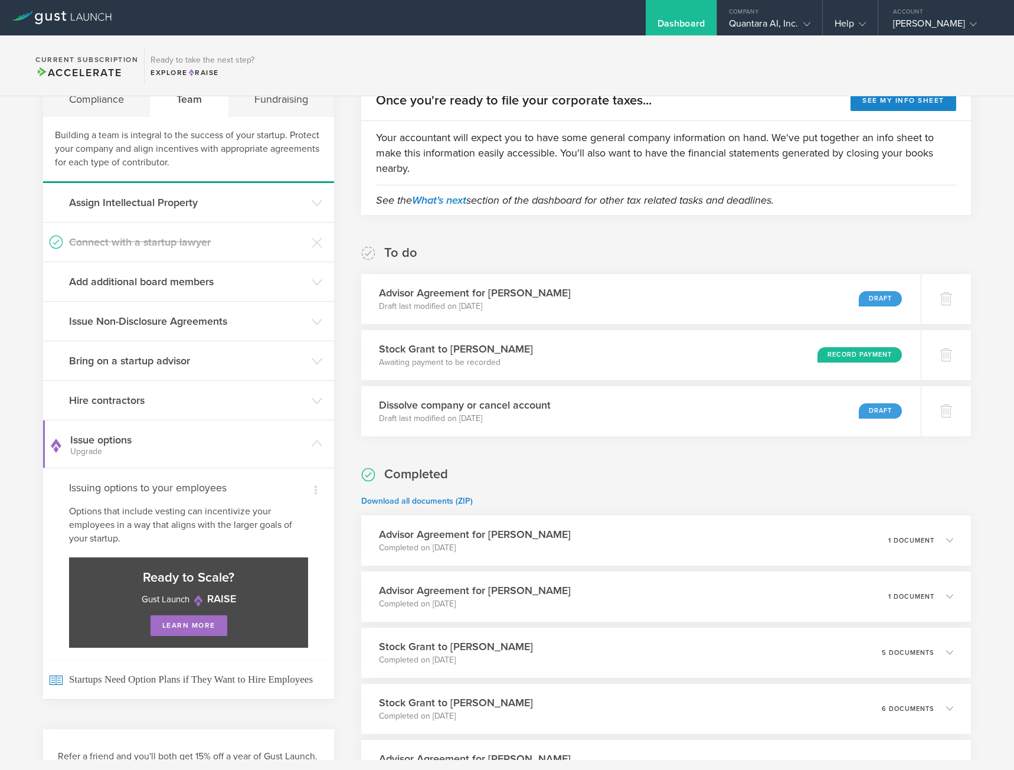
click at [315, 443] on icon at bounding box center [317, 443] width 11 height 11
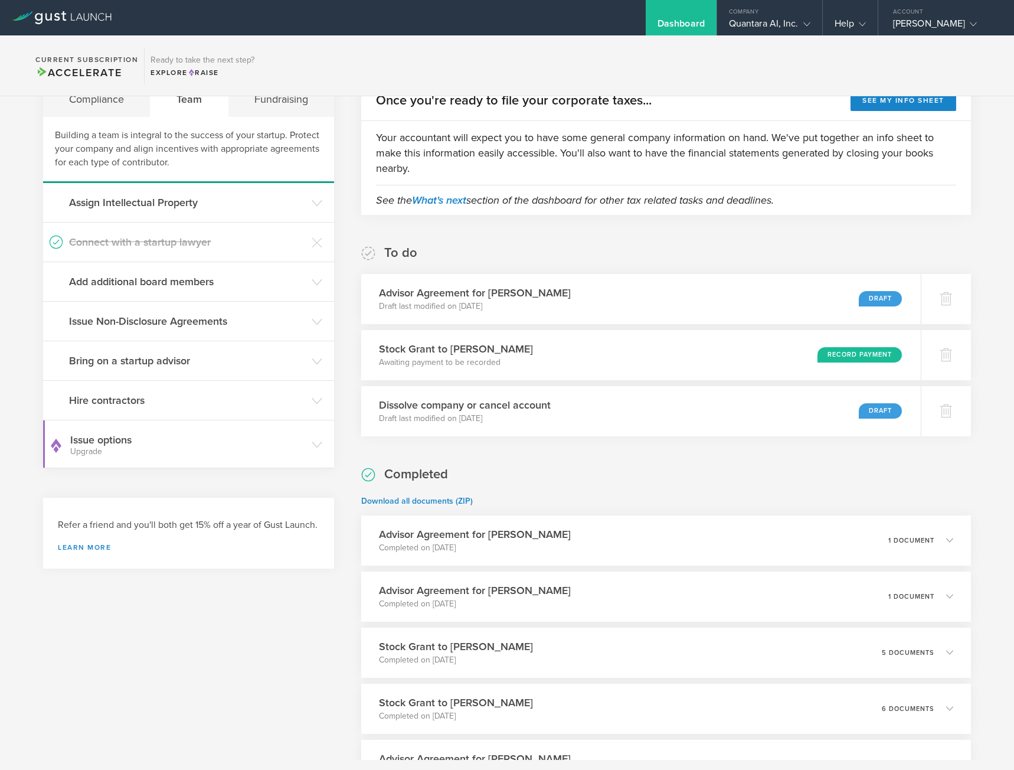
click at [470, 299] on h3 "Advisor Agreement for [PERSON_NAME]" at bounding box center [475, 292] width 192 height 15
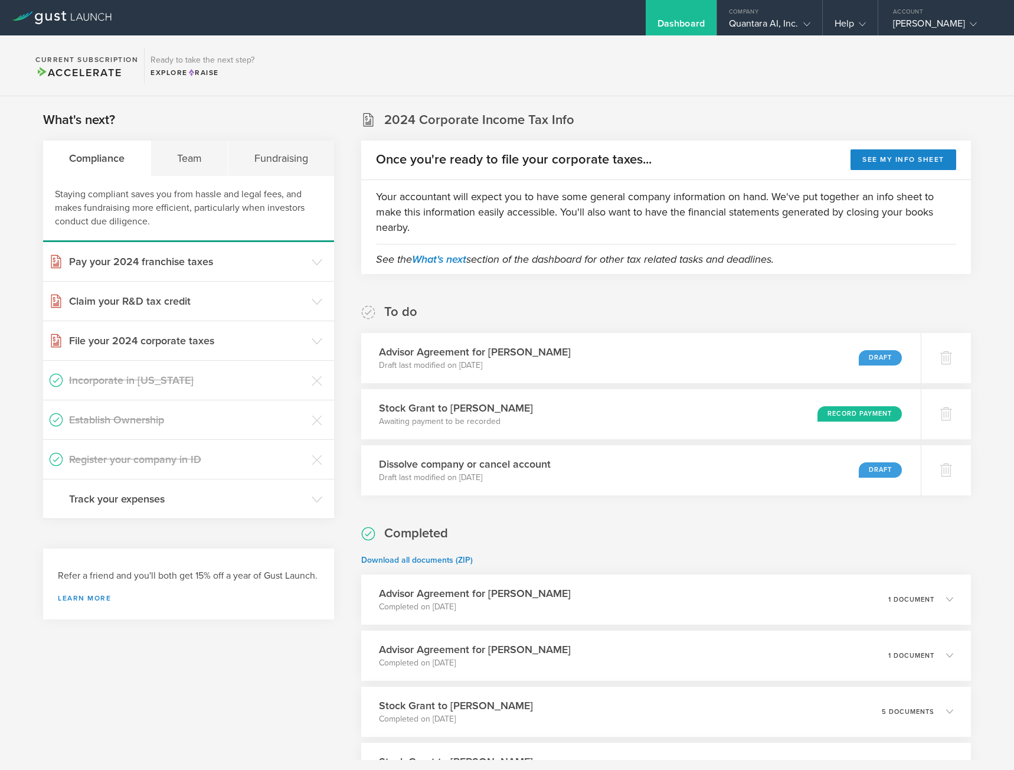
click at [875, 554] on p "Download all documents (ZIP)" at bounding box center [666, 560] width 610 height 12
click at [172, 161] on div "Team" at bounding box center [189, 158] width 77 height 35
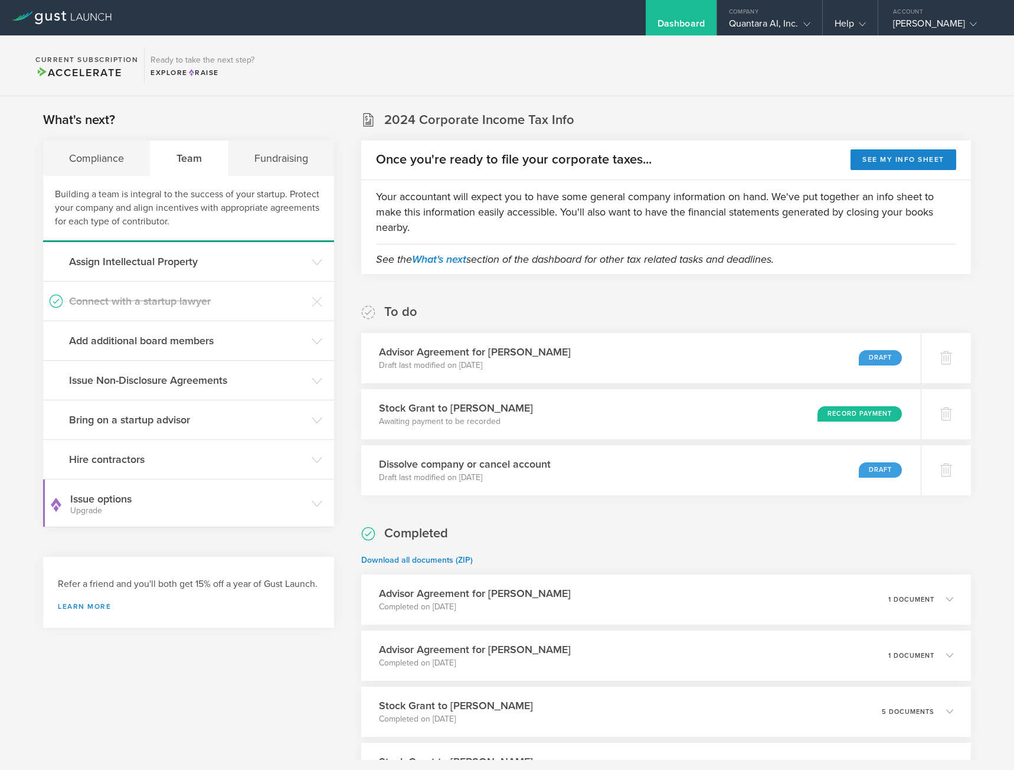
click at [763, 32] on div "Quantara AI, Inc." at bounding box center [769, 27] width 81 height 18
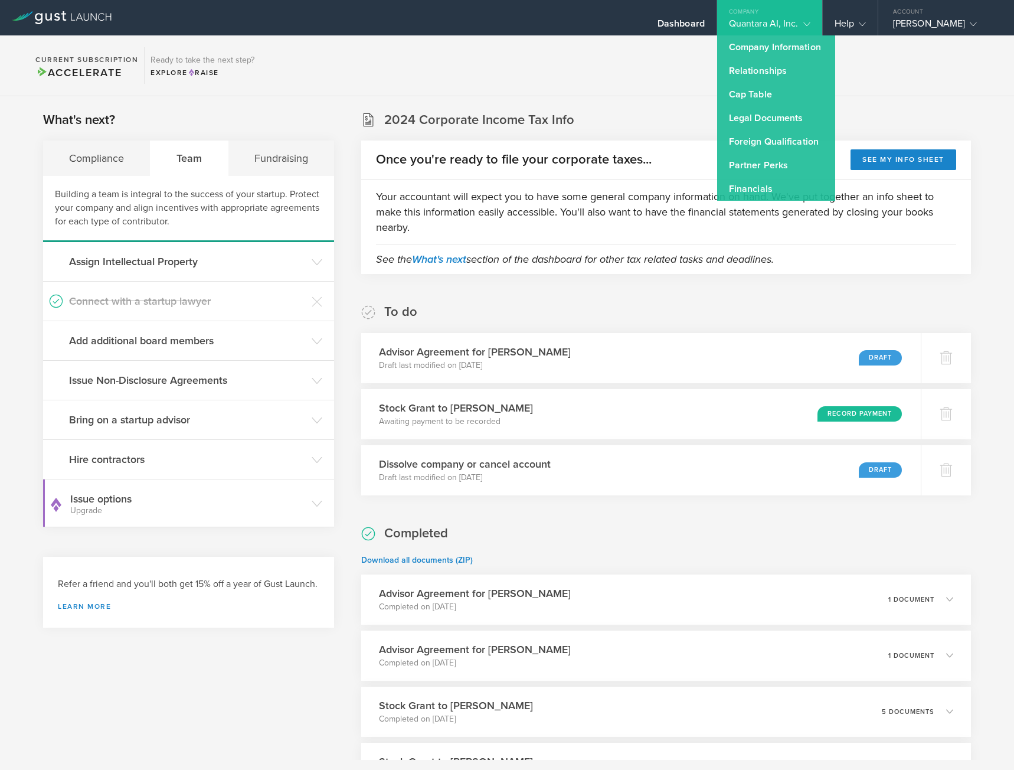
click at [757, 69] on link "Relationships" at bounding box center [776, 71] width 118 height 24
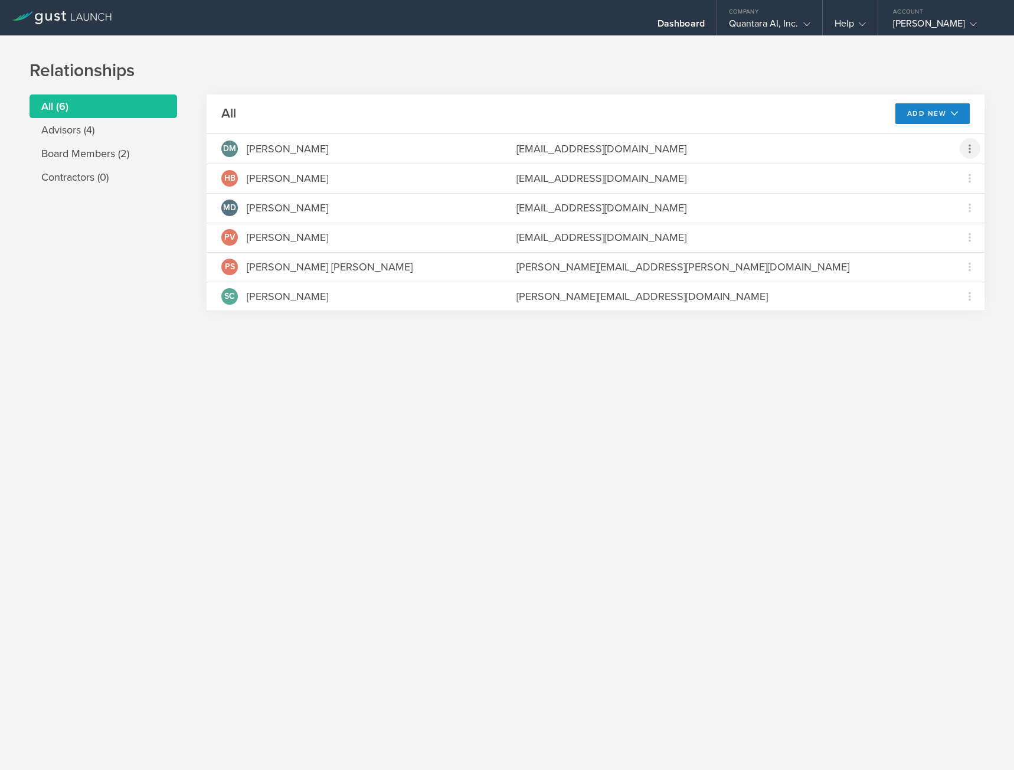
click at [968, 150] on icon at bounding box center [970, 149] width 14 height 14
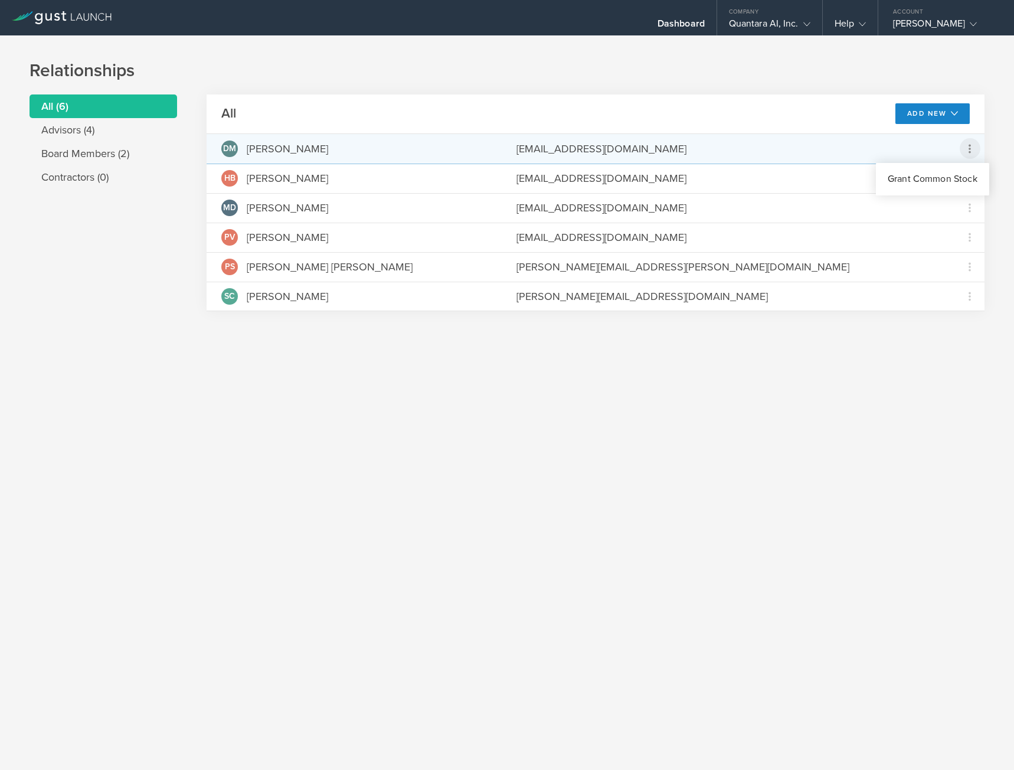
click at [900, 386] on md-backdrop at bounding box center [507, 385] width 1014 height 770
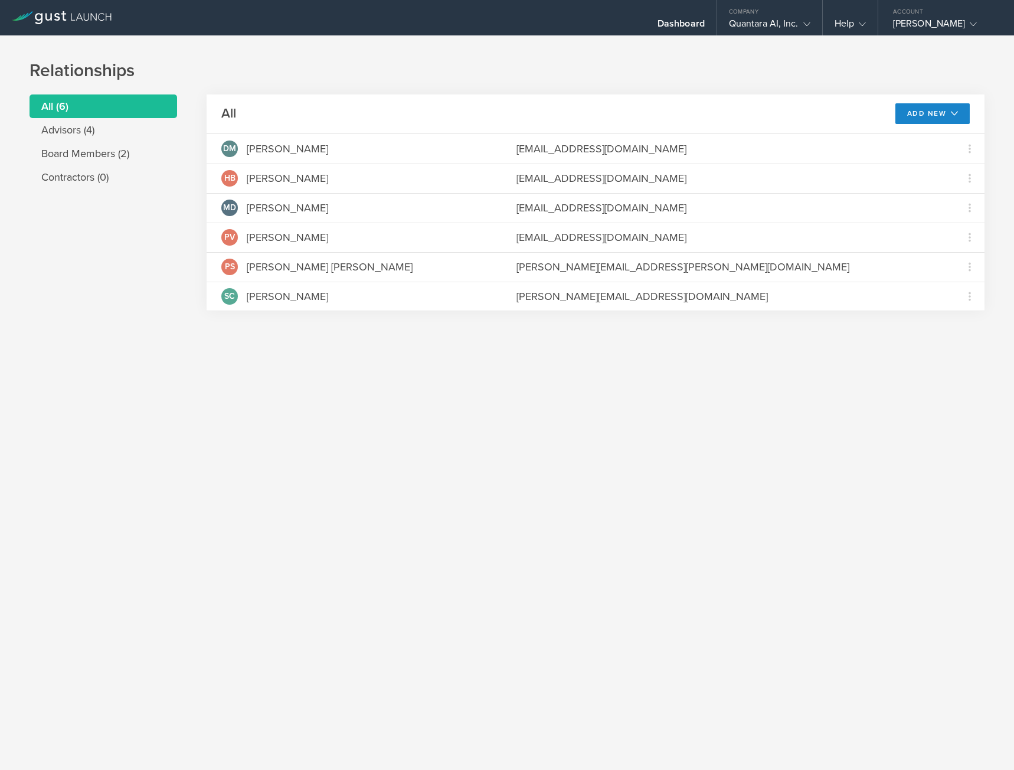
click at [89, 138] on li "Advisors (4)" at bounding box center [104, 130] width 148 height 24
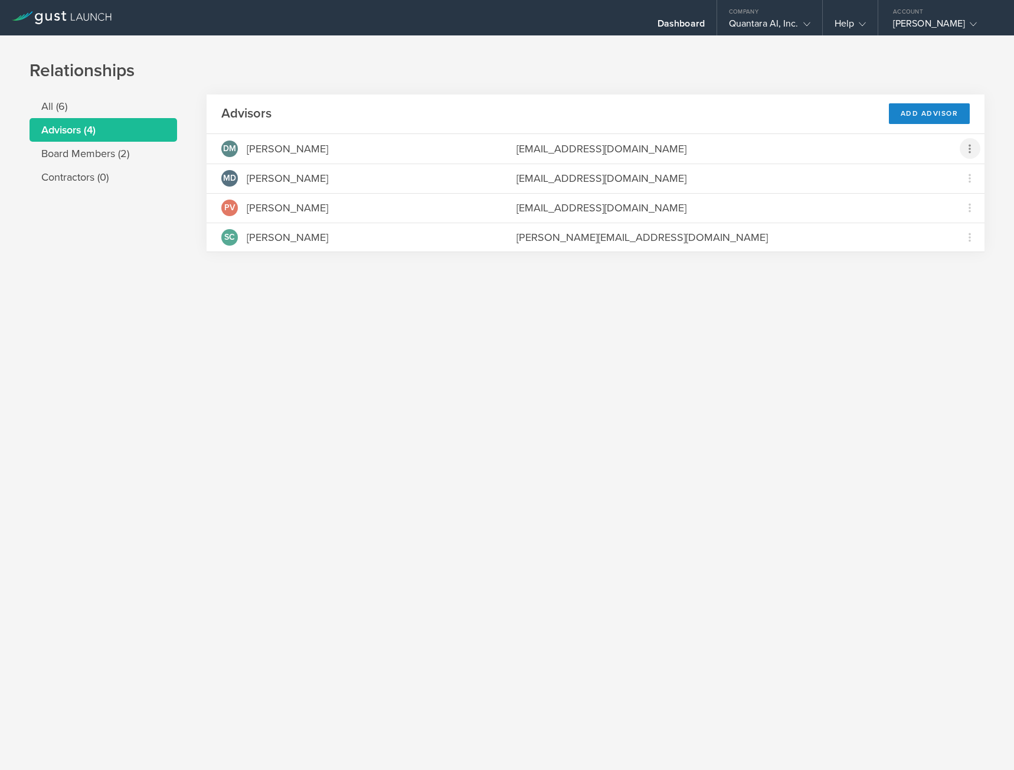
click at [971, 142] on icon at bounding box center [970, 149] width 14 height 14
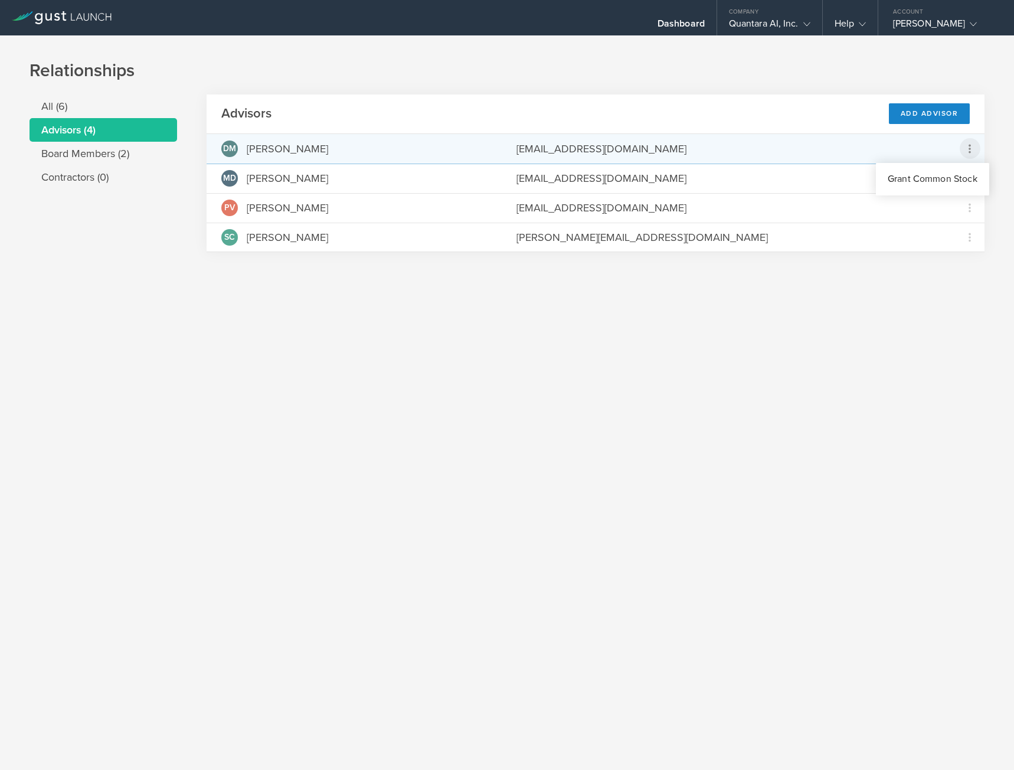
click at [257, 157] on md-backdrop at bounding box center [507, 385] width 1014 height 770
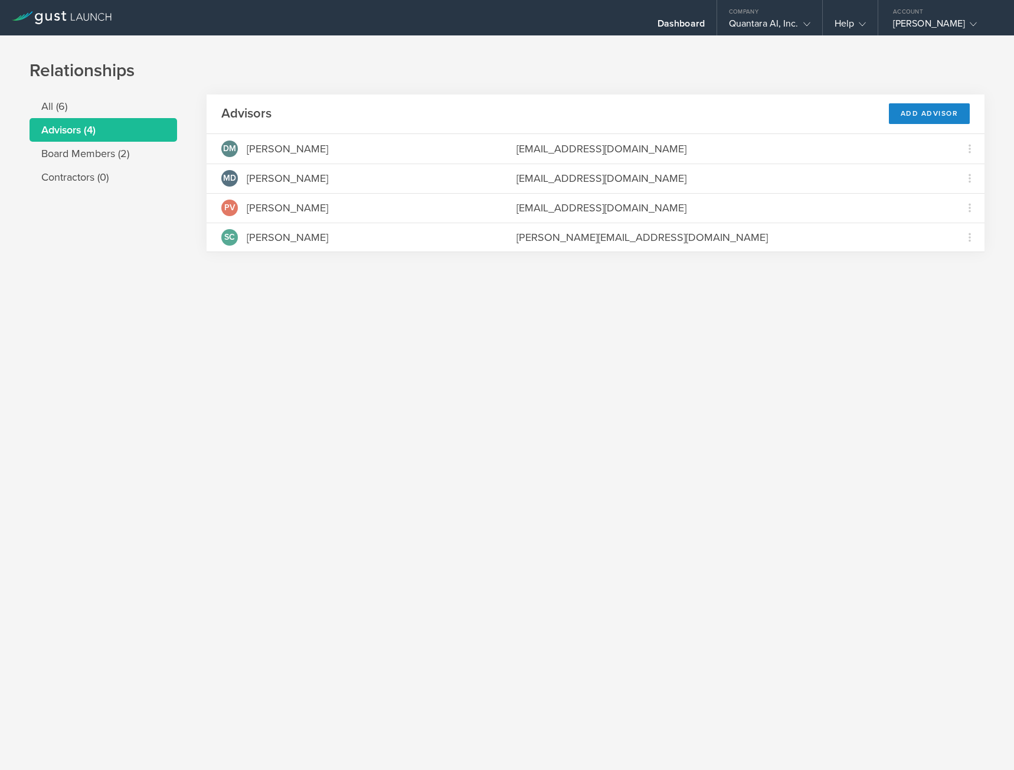
click at [278, 149] on div "David McCauley" at bounding box center [287, 148] width 81 height 15
click at [802, 25] on gust-icon at bounding box center [805, 24] width 12 height 12
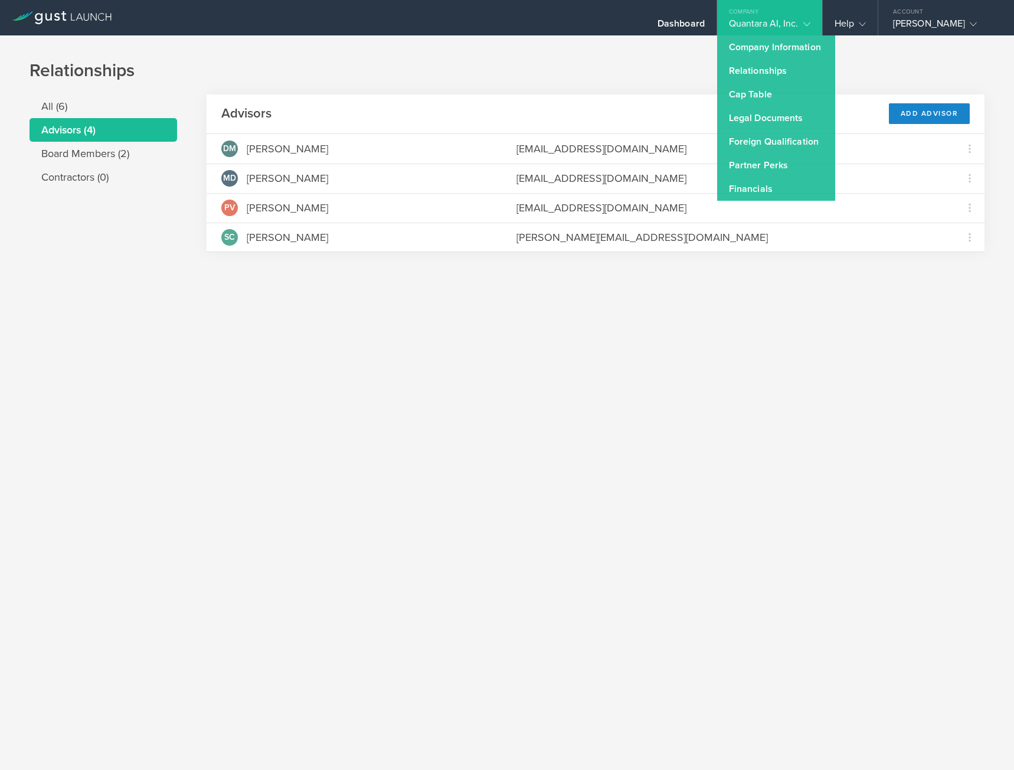
click at [770, 119] on link "Legal Documents" at bounding box center [776, 118] width 118 height 24
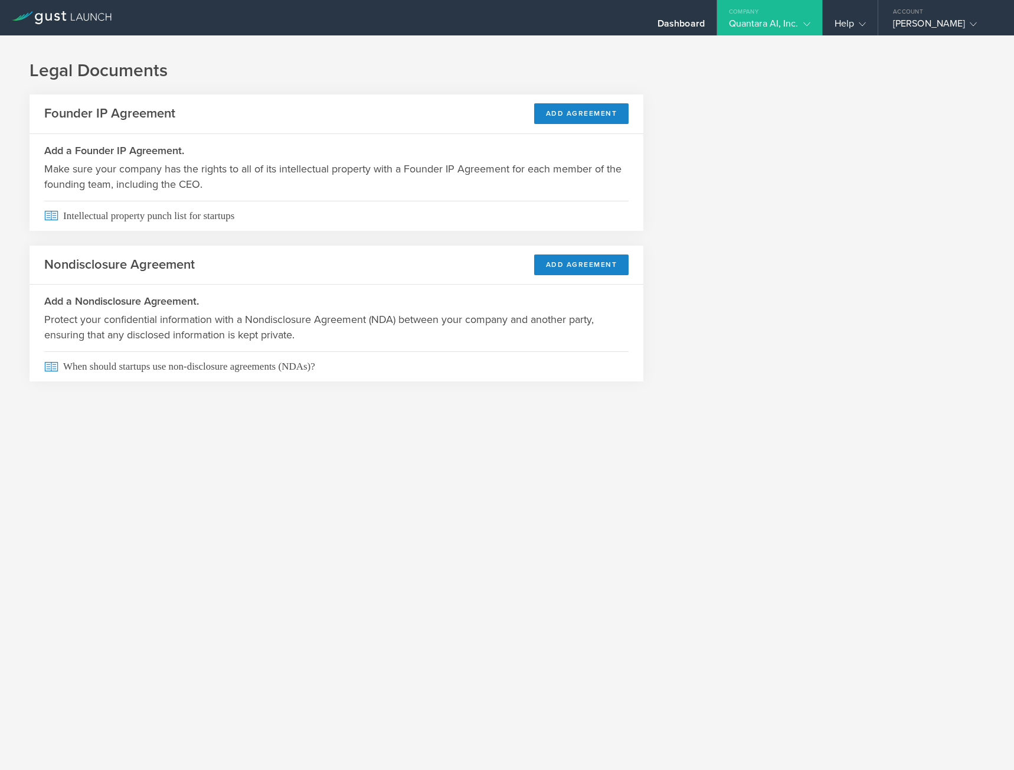
click at [582, 265] on button "Add Agreement" at bounding box center [581, 264] width 95 height 21
click at [806, 28] on gust-icon at bounding box center [805, 24] width 12 height 12
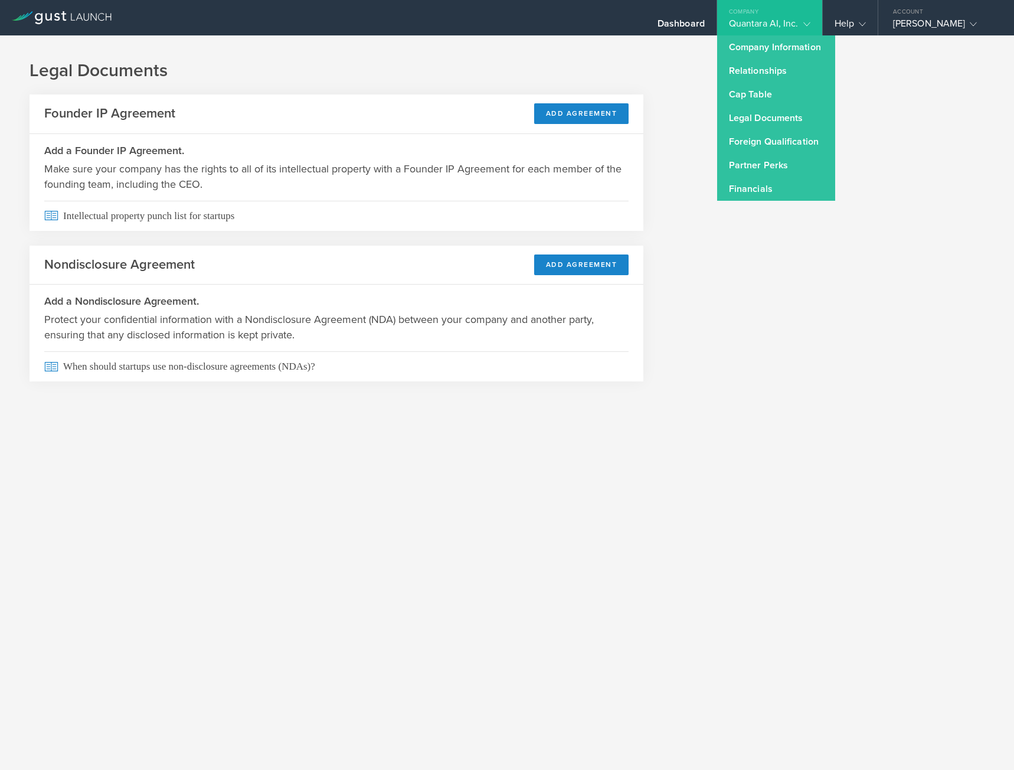
click at [766, 194] on link "Financials" at bounding box center [776, 189] width 118 height 24
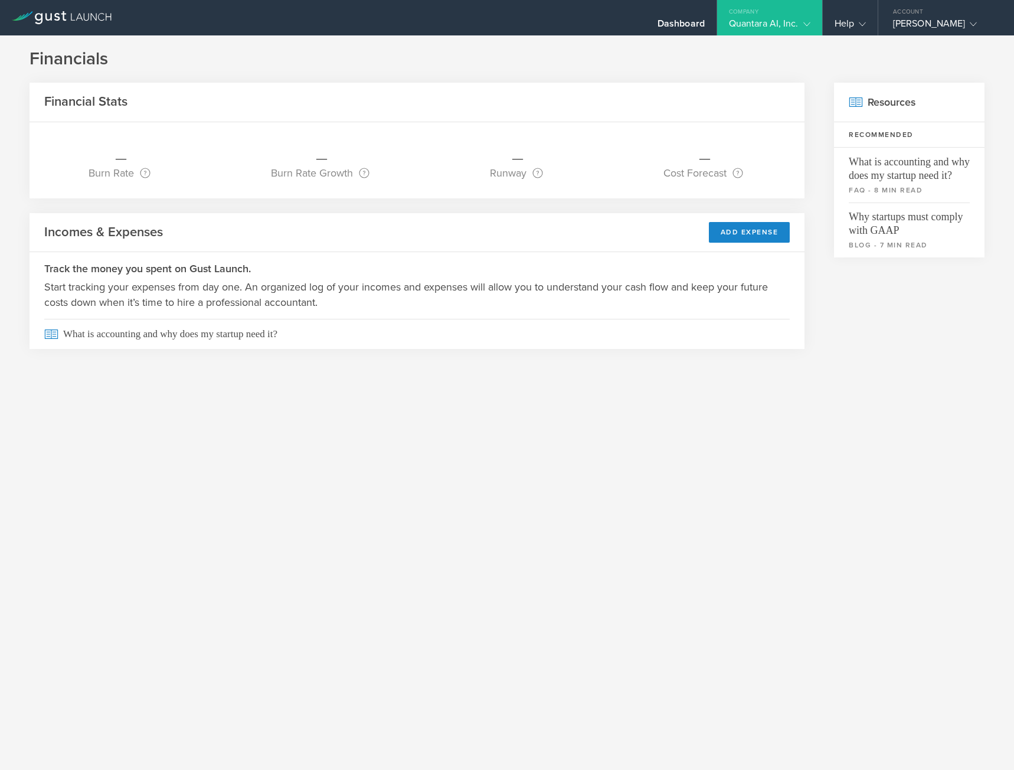
click at [679, 25] on div "Dashboard" at bounding box center [681, 27] width 47 height 18
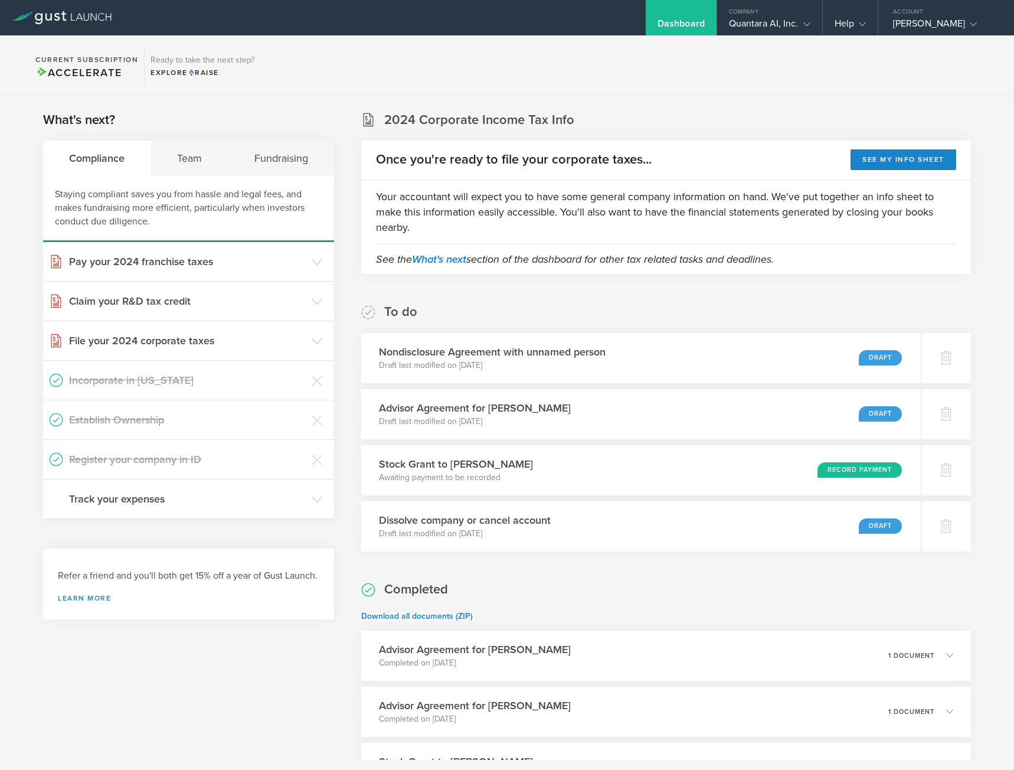
click at [233, 72] on div "Explore Raise" at bounding box center [203, 72] width 104 height 11
